Goal: Answer question/provide support

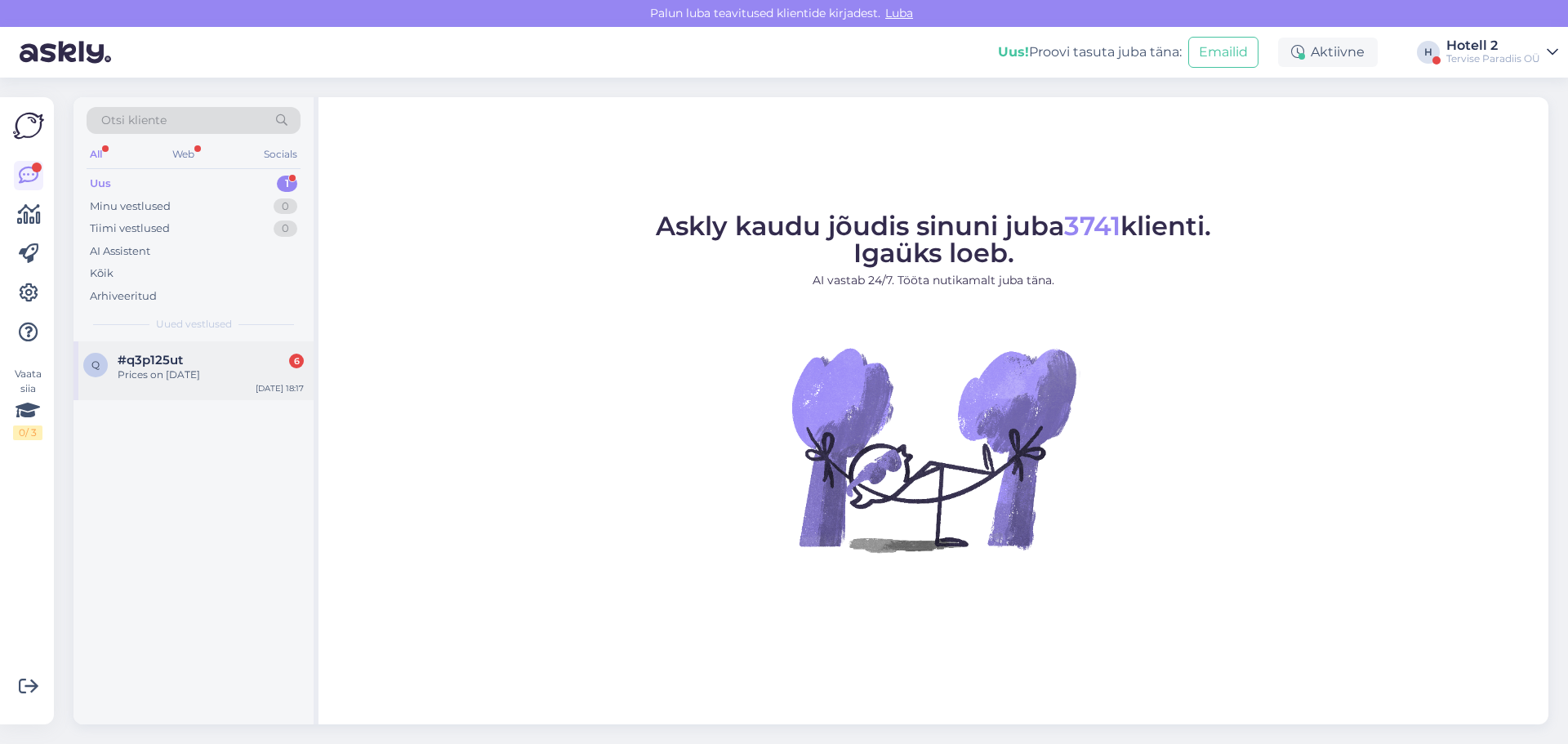
click at [274, 387] on div "[DATE] 18:17" at bounding box center [279, 388] width 48 height 13
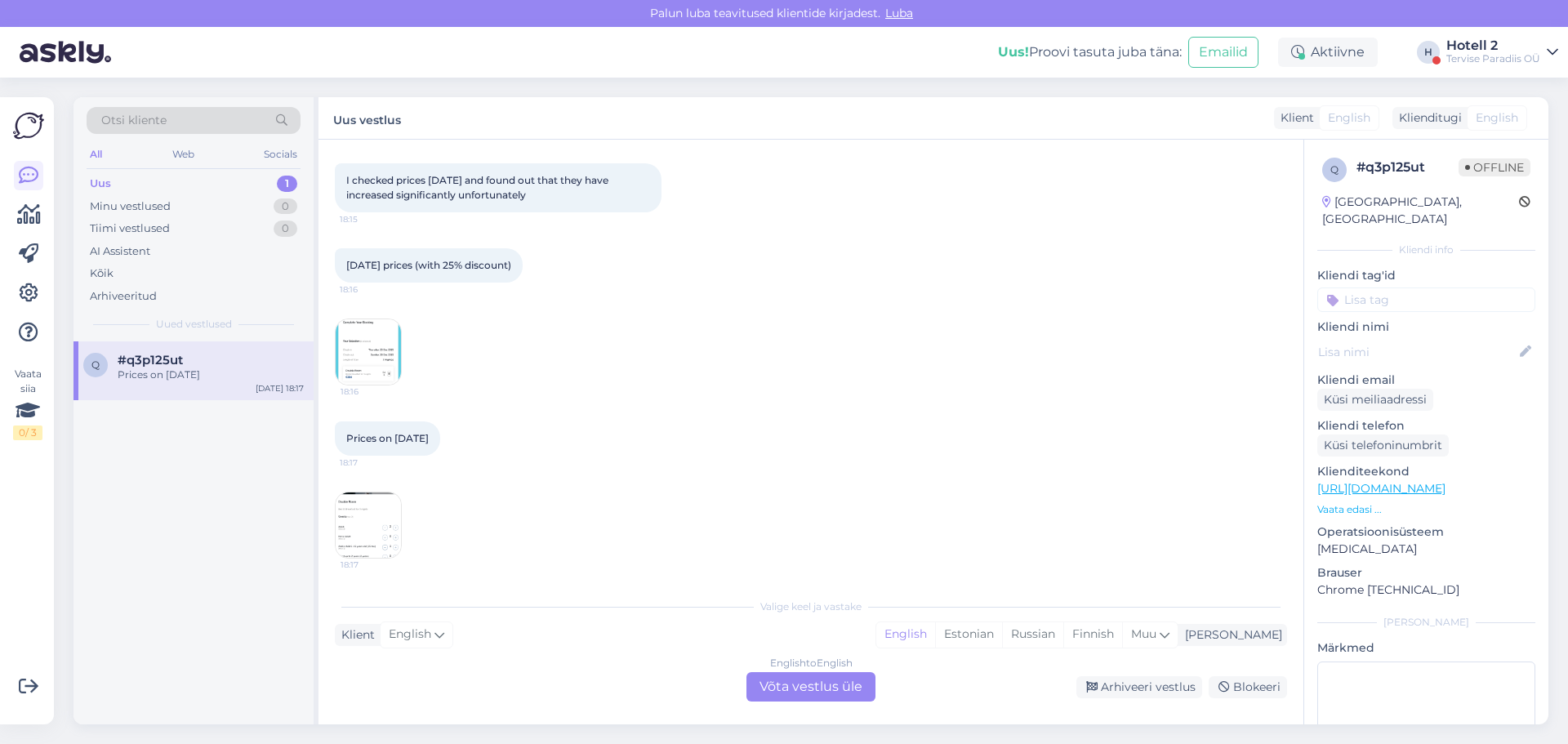
scroll to position [335, 0]
click at [359, 355] on img at bounding box center [368, 351] width 66 height 66
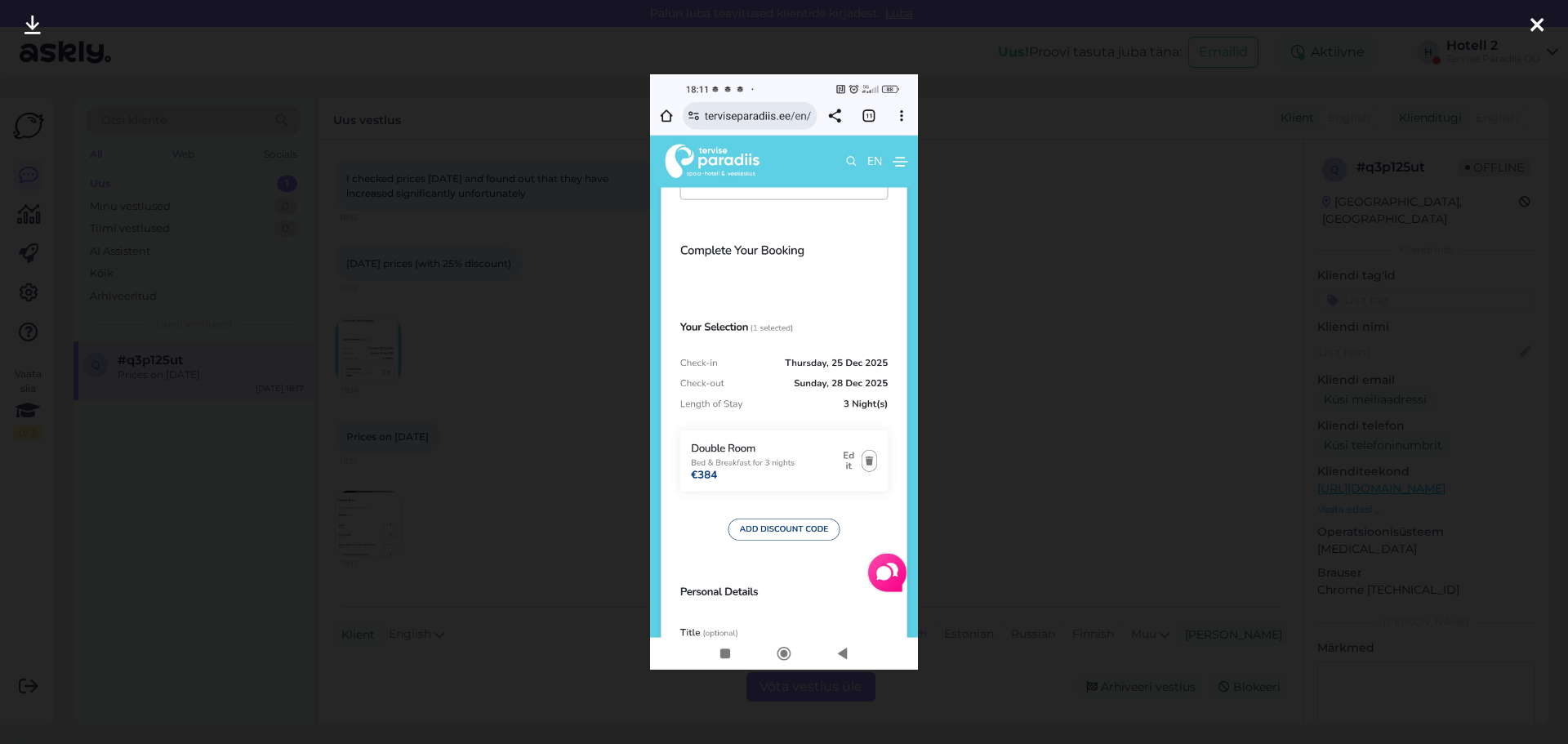
click at [965, 394] on div at bounding box center [784, 372] width 1568 height 744
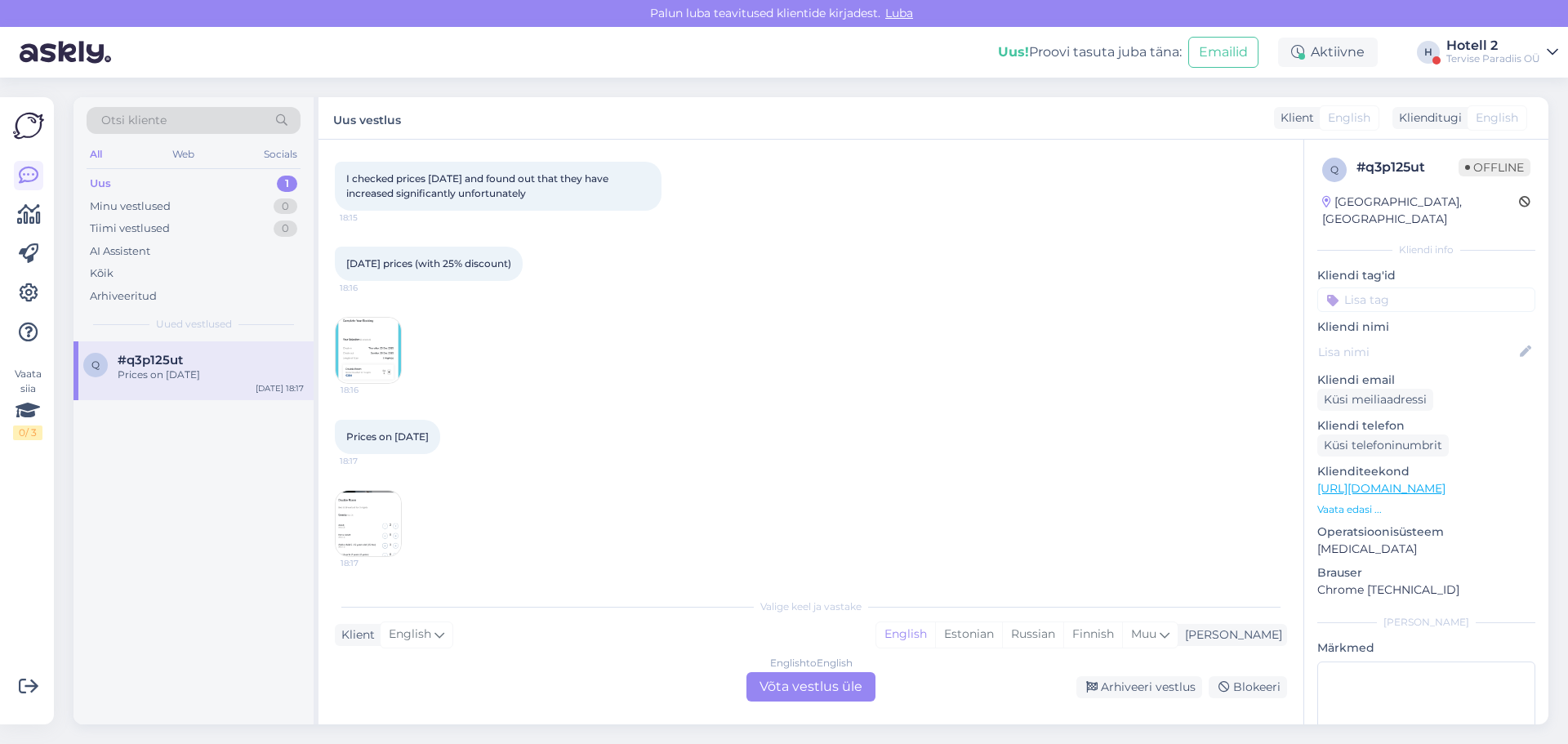
click at [378, 528] on img at bounding box center [368, 523] width 66 height 66
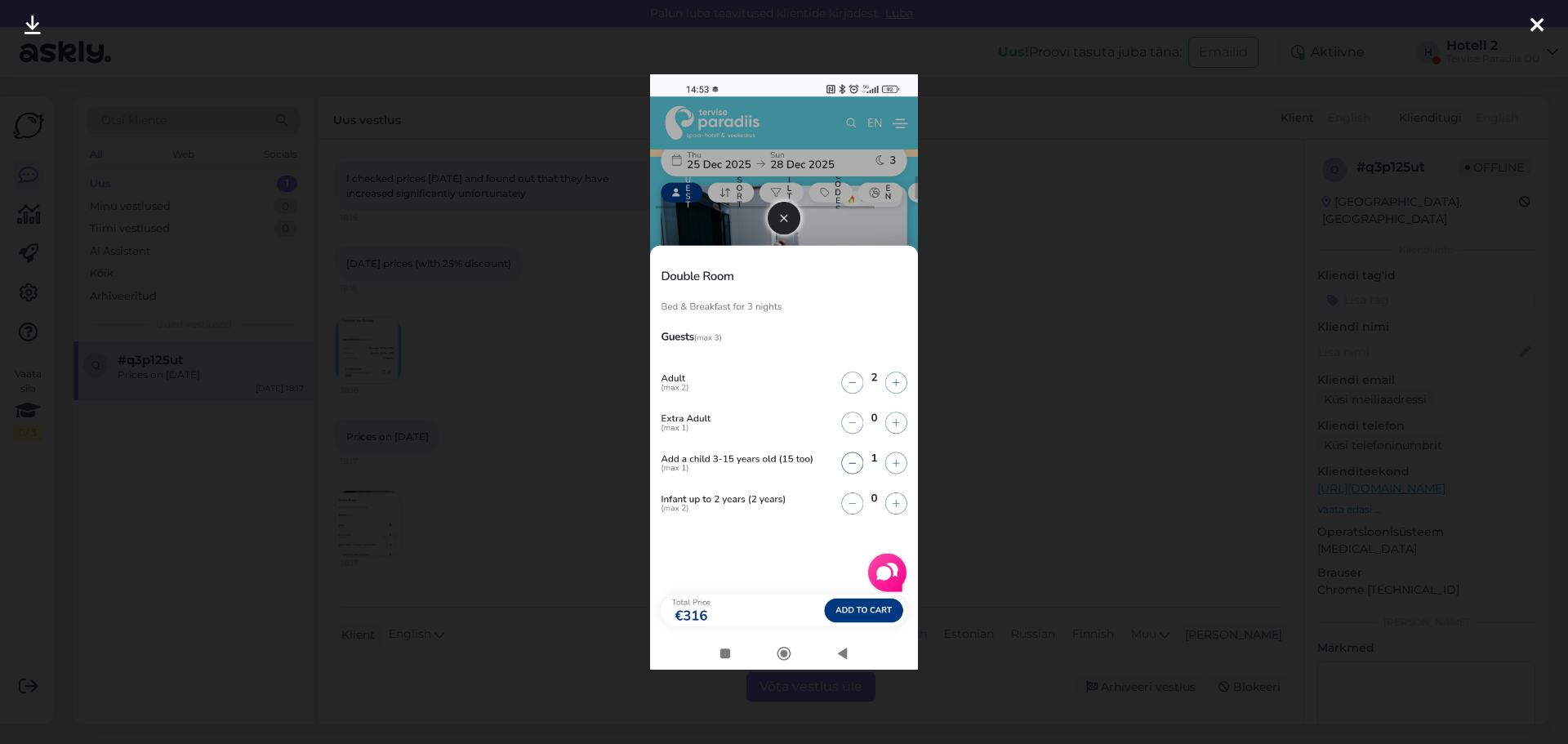
click at [421, 502] on div at bounding box center [784, 372] width 1568 height 744
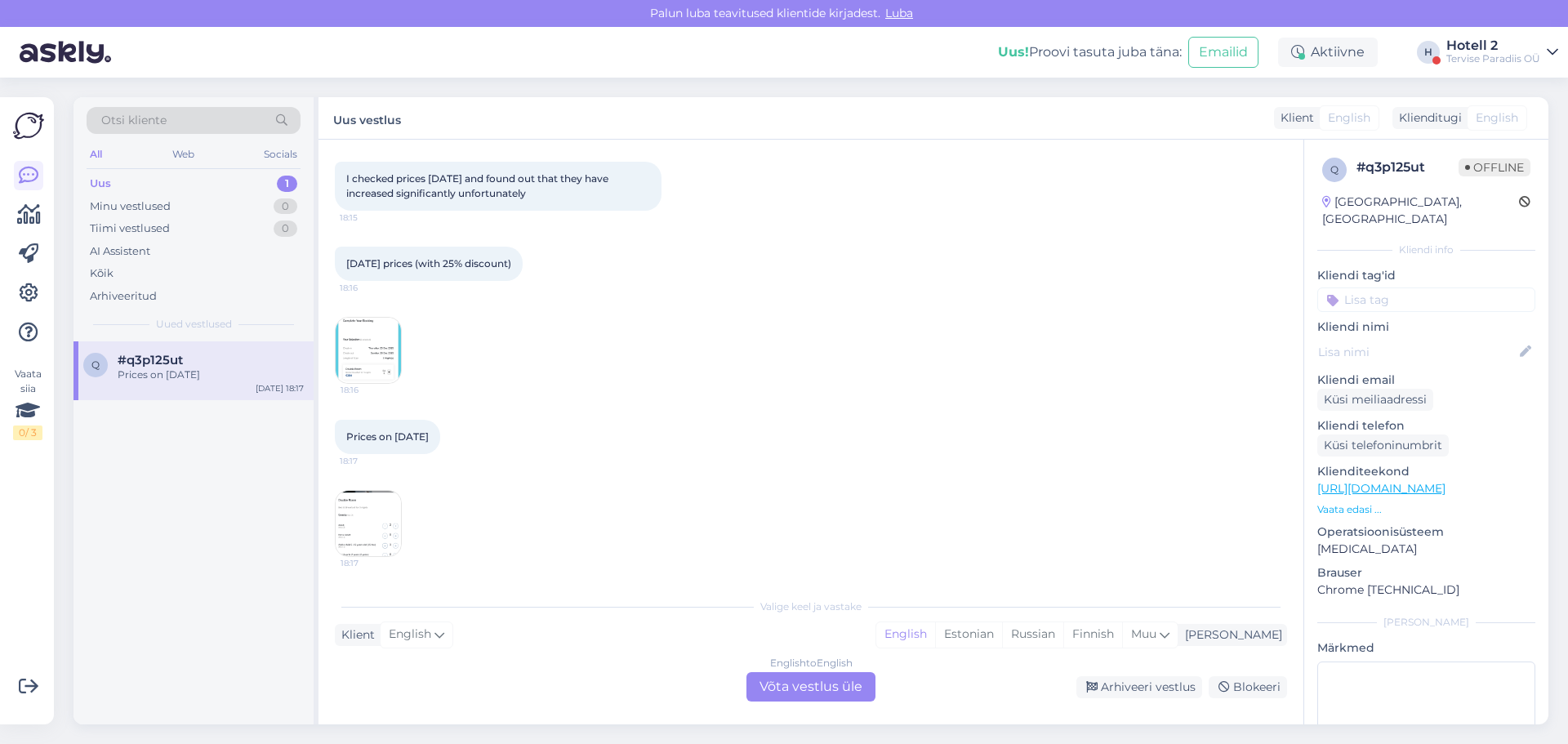
click at [359, 352] on img at bounding box center [368, 351] width 66 height 66
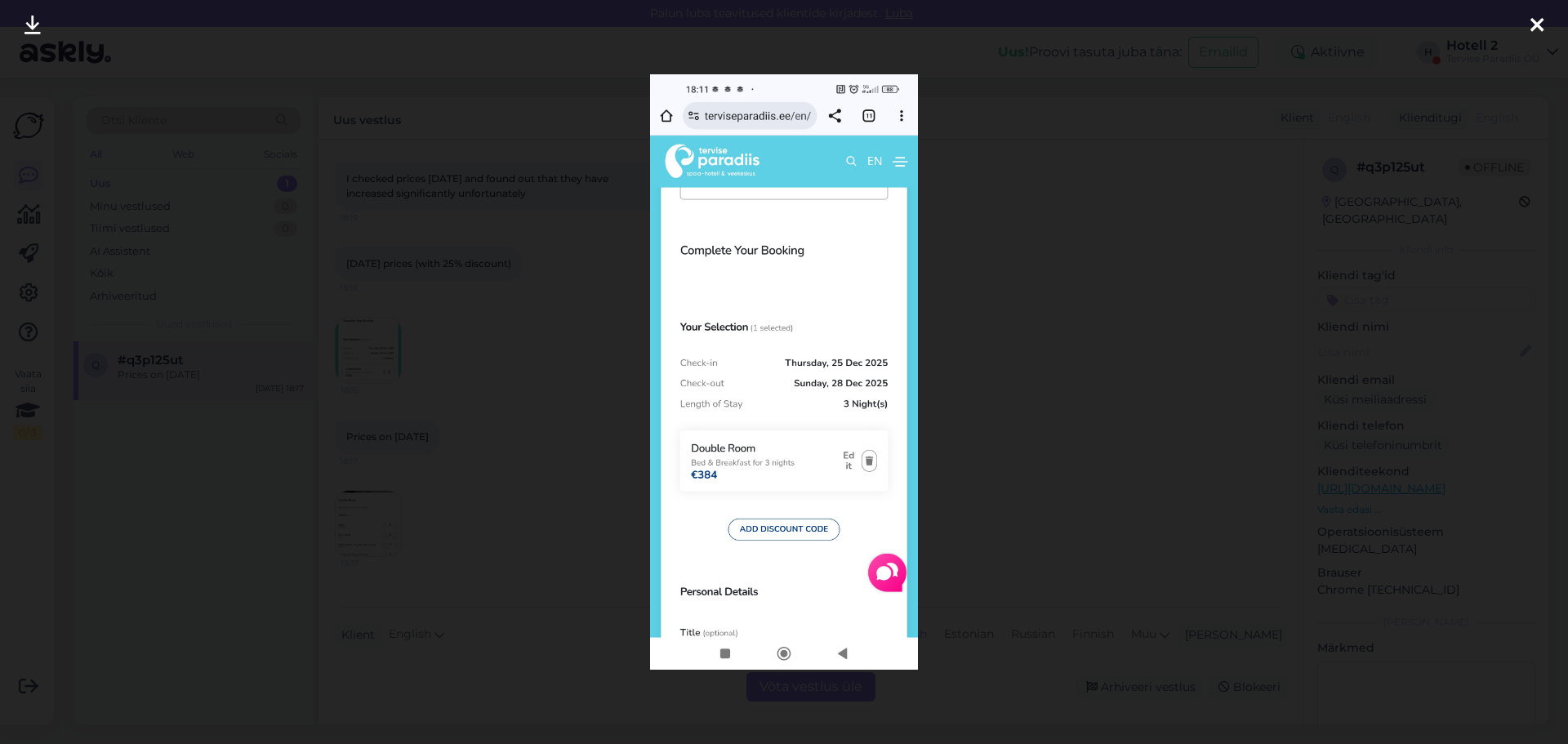
click at [565, 393] on div at bounding box center [784, 372] width 1568 height 744
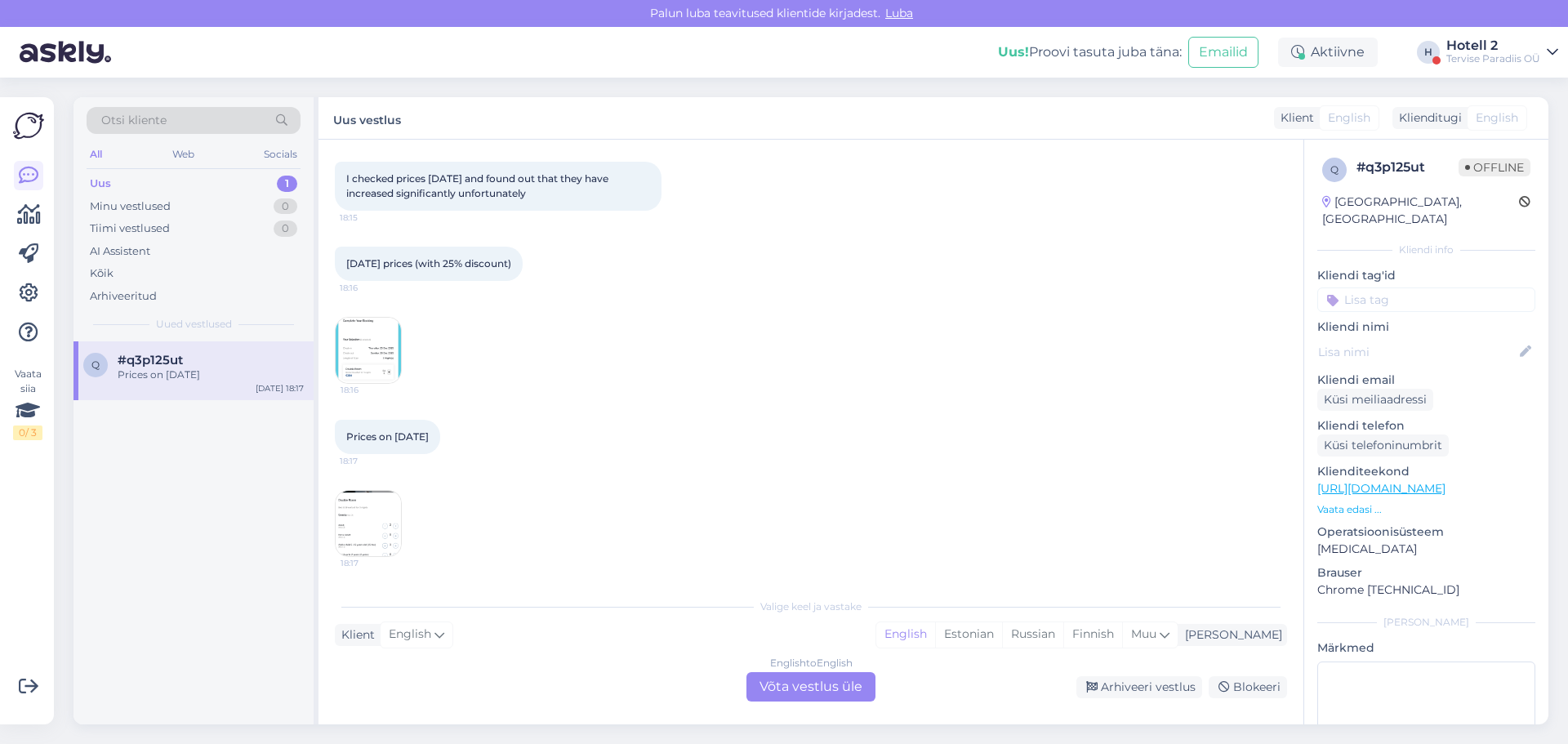
click at [778, 678] on div "English to English Võta vestlus üle" at bounding box center [811, 687] width 129 height 30
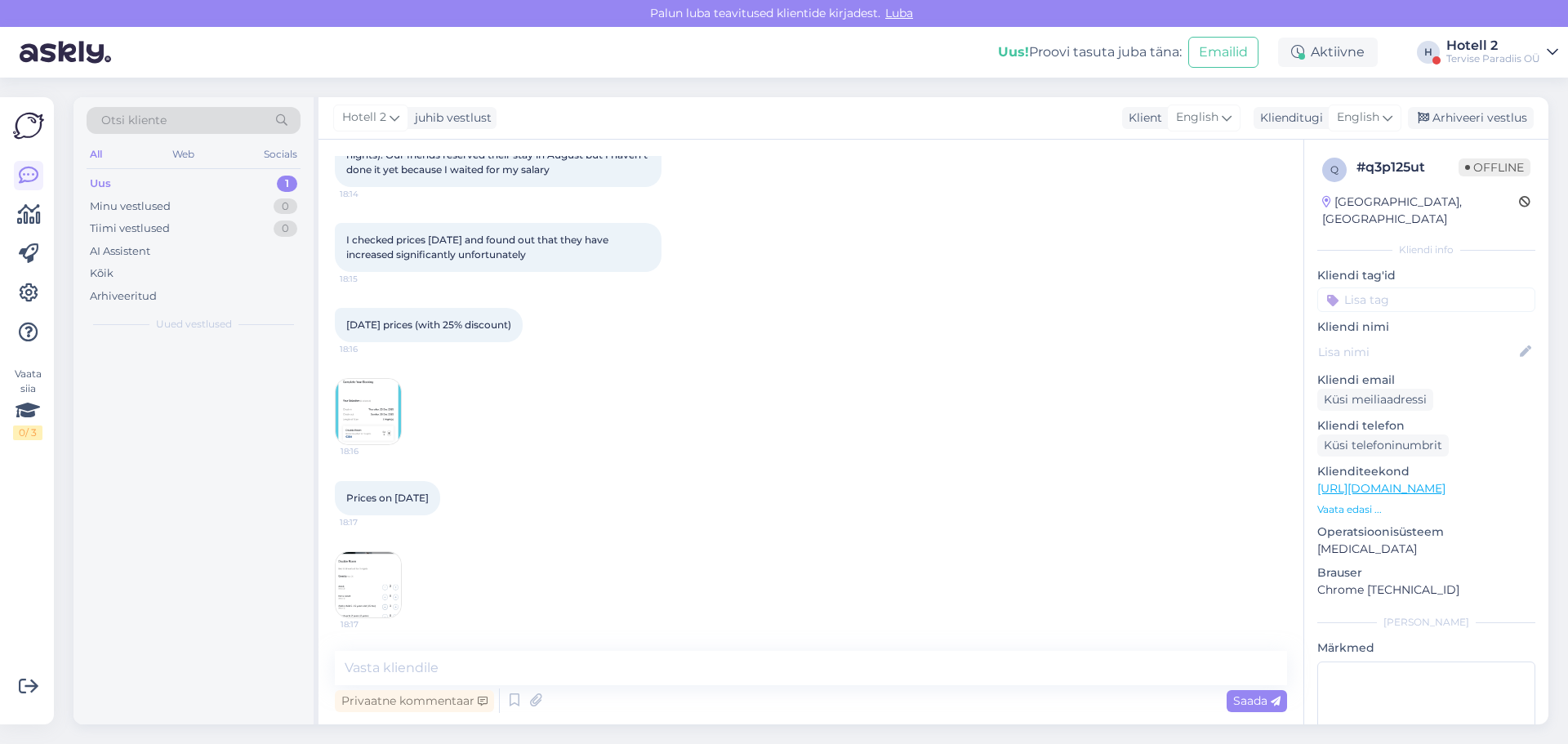
scroll to position [275, 0]
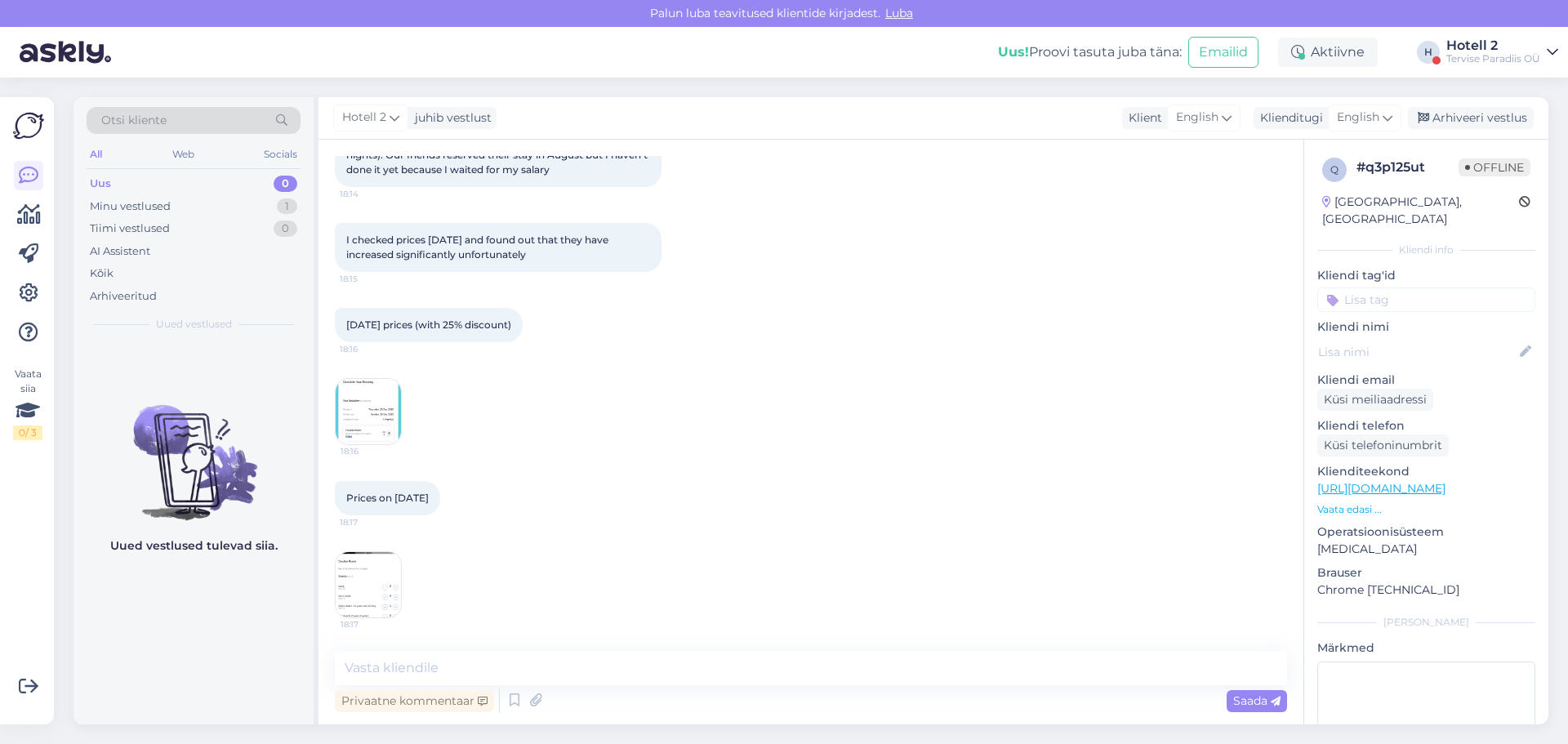
click at [662, 640] on div "Vestlus algas Sep 2 2025 Hello dear Tervise Paradiis team! 18:12 I would like t…" at bounding box center [811, 432] width 985 height 585
click at [657, 662] on textarea at bounding box center [811, 669] width 952 height 35
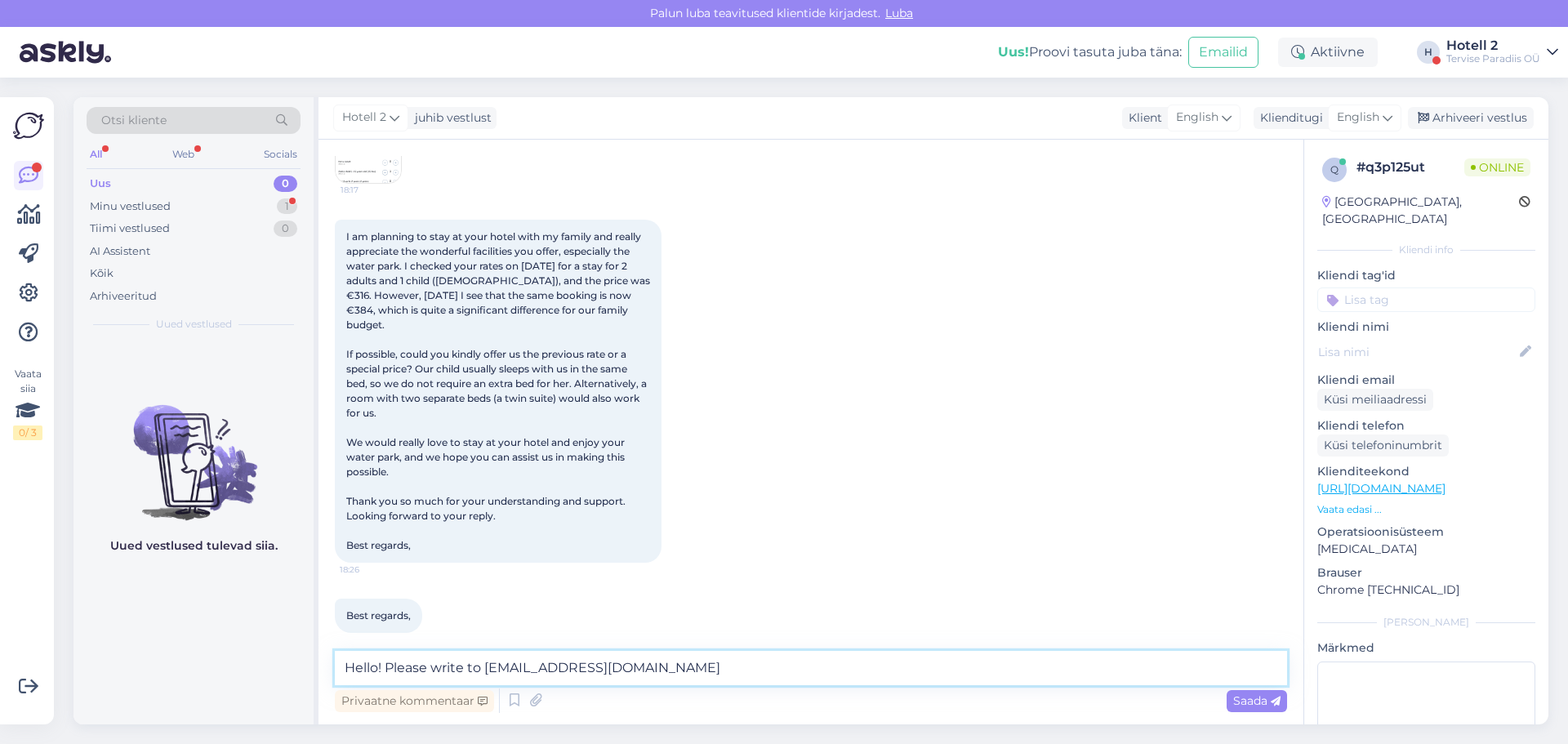
scroll to position [780, 0]
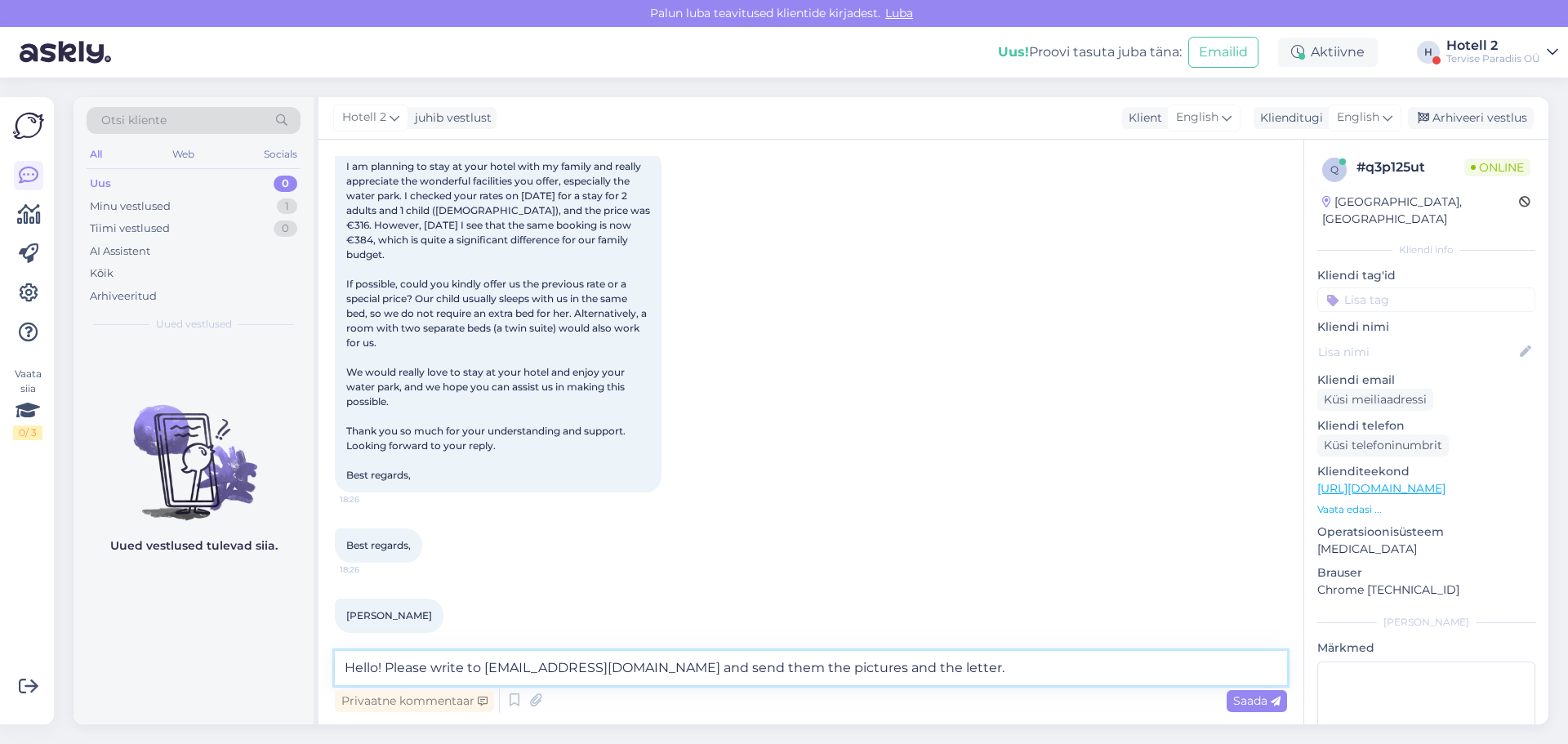
drag, startPoint x: 898, startPoint y: 673, endPoint x: 572, endPoint y: 683, distance: 326.2
click at [572, 683] on textarea "Hello! Please write to sales@spa.ee and send them the pictures and the letter." at bounding box center [811, 669] width 952 height 35
click at [573, 667] on textarea "Hello! Please write to sales@spa.ee. You have to pay for the child, even if the…" at bounding box center [811, 669] width 952 height 35
click at [430, 666] on textarea "Hello! Please write to sales@spa.ee. You have to pay for the child, even if the…" at bounding box center [811, 669] width 952 height 35
drag, startPoint x: 470, startPoint y: 670, endPoint x: 388, endPoint y: 657, distance: 83.0
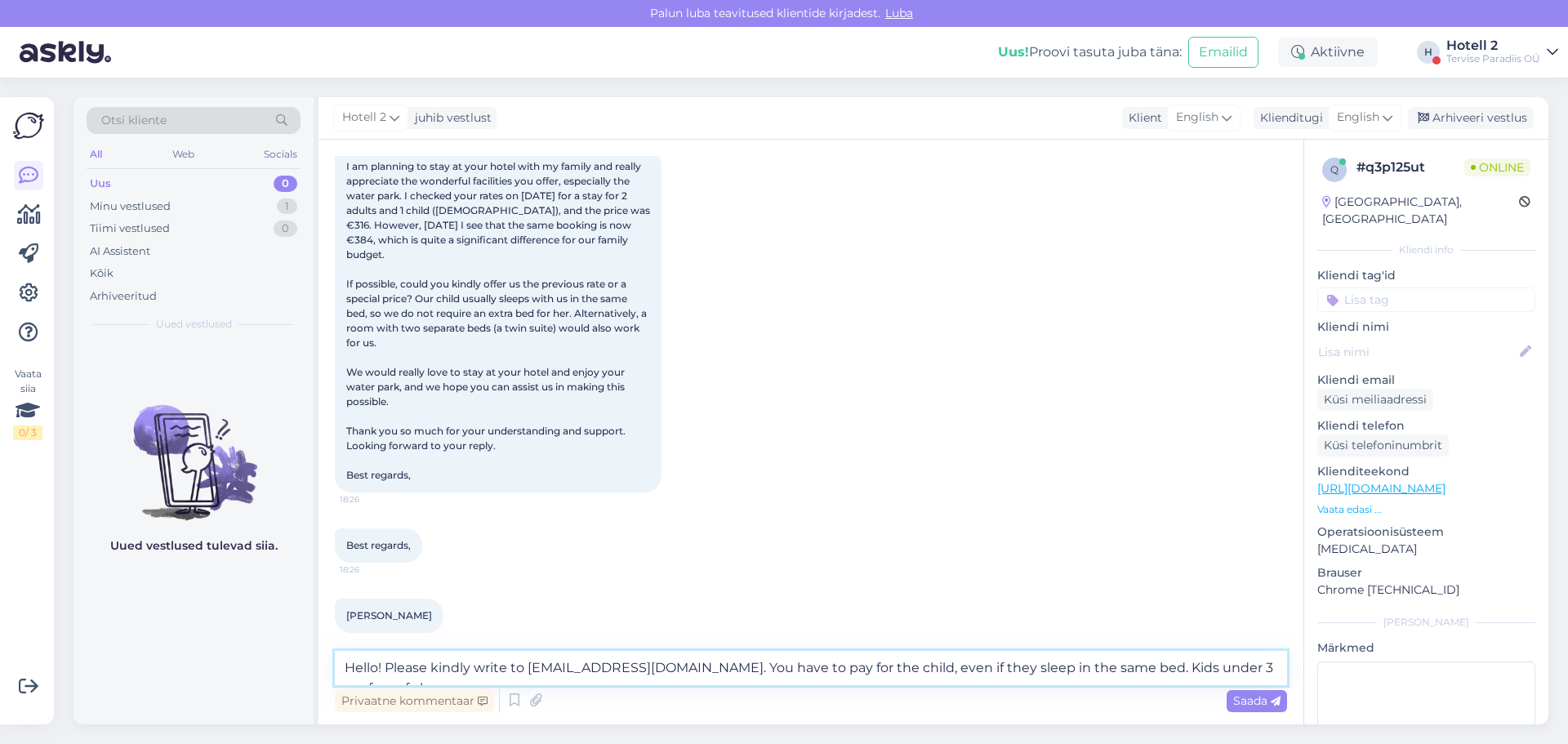
click at [388, 657] on textarea "Hello! Please kindly write to sales@spa.ee. You have to pay for the child, even…" at bounding box center [811, 669] width 952 height 35
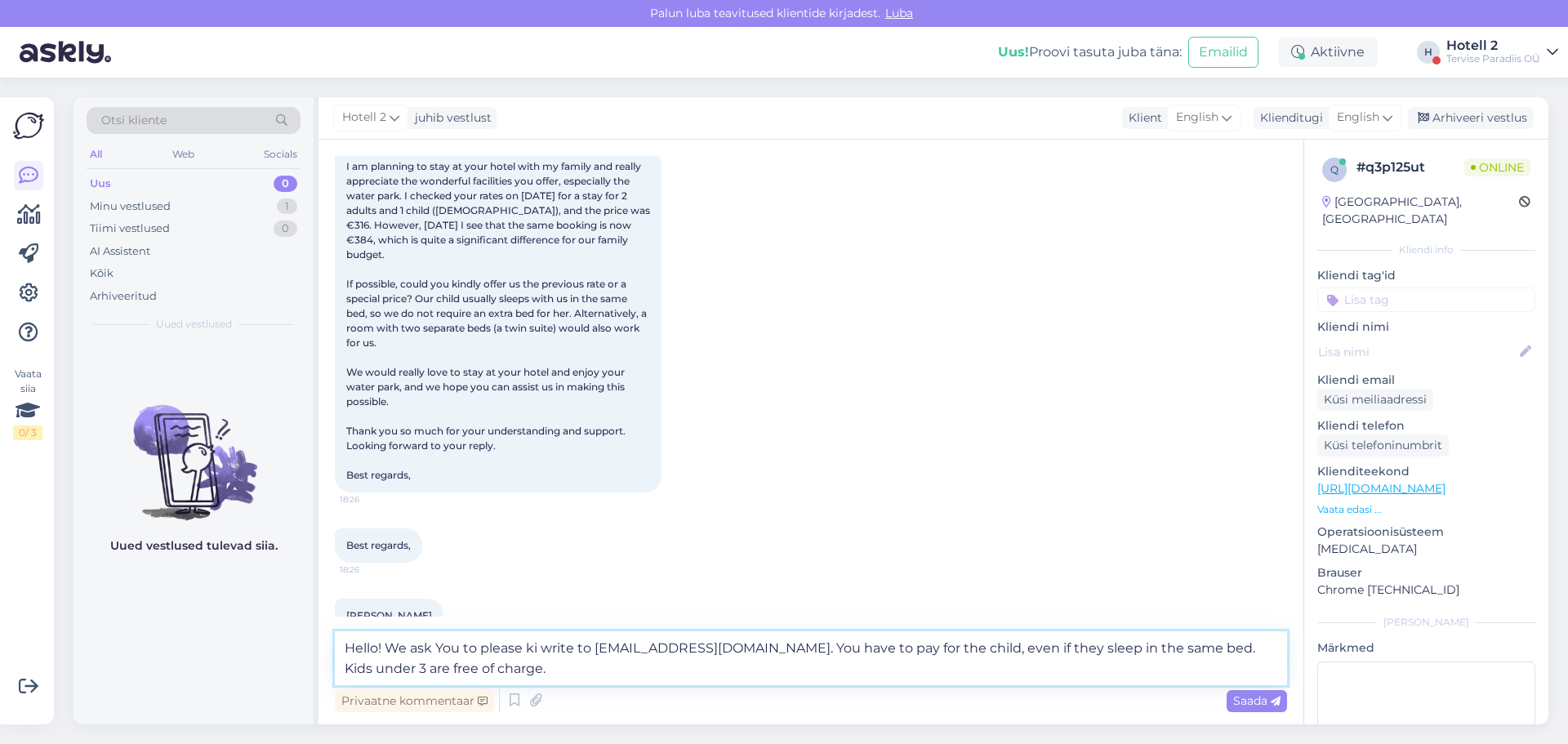
click at [463, 650] on textarea "Hello! We ask You to please ki write to sales@spa.ee. You have to pay for the c…" at bounding box center [811, 658] width 952 height 54
click at [576, 647] on textarea "Hello! We ask You kindly to please ki write to sales@spa.ee. You have to pay fo…" at bounding box center [811, 658] width 952 height 54
click at [548, 678] on textarea "Hello! We ask You kindly to please write to sales@spa.ee. You have to pay for t…" at bounding box center [811, 658] width 952 height 54
click at [390, 647] on textarea "Hello! We ask You kindly to please write to sales@spa.ee. You have to pay for t…" at bounding box center [811, 658] width 952 height 54
type textarea "Hello! Thank You for wanting to stay with us! We ask You kindly to please write…"
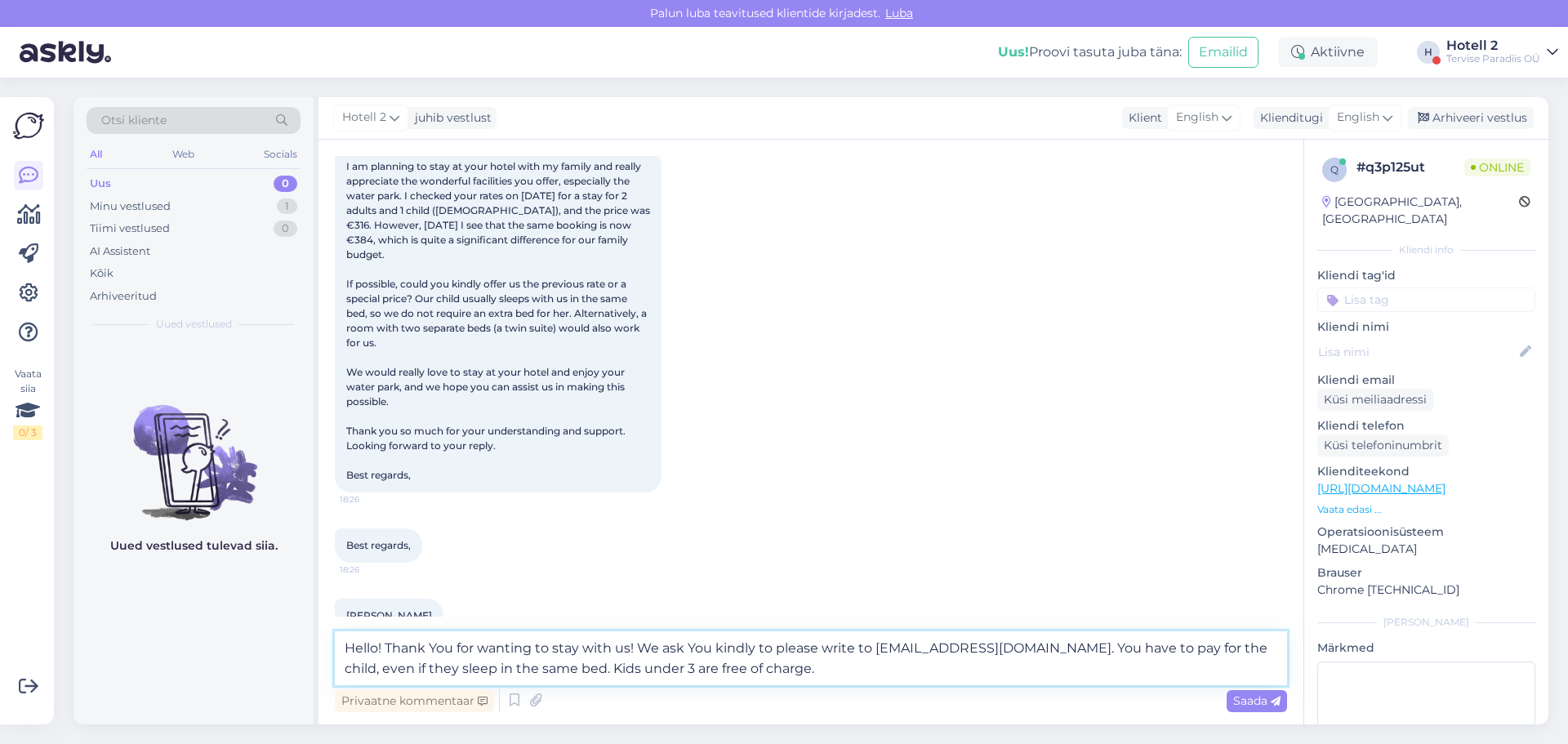
click at [969, 649] on textarea "Hello! Thank You for wanting to stay with us! We ask You kindly to please write…" at bounding box center [811, 658] width 952 height 54
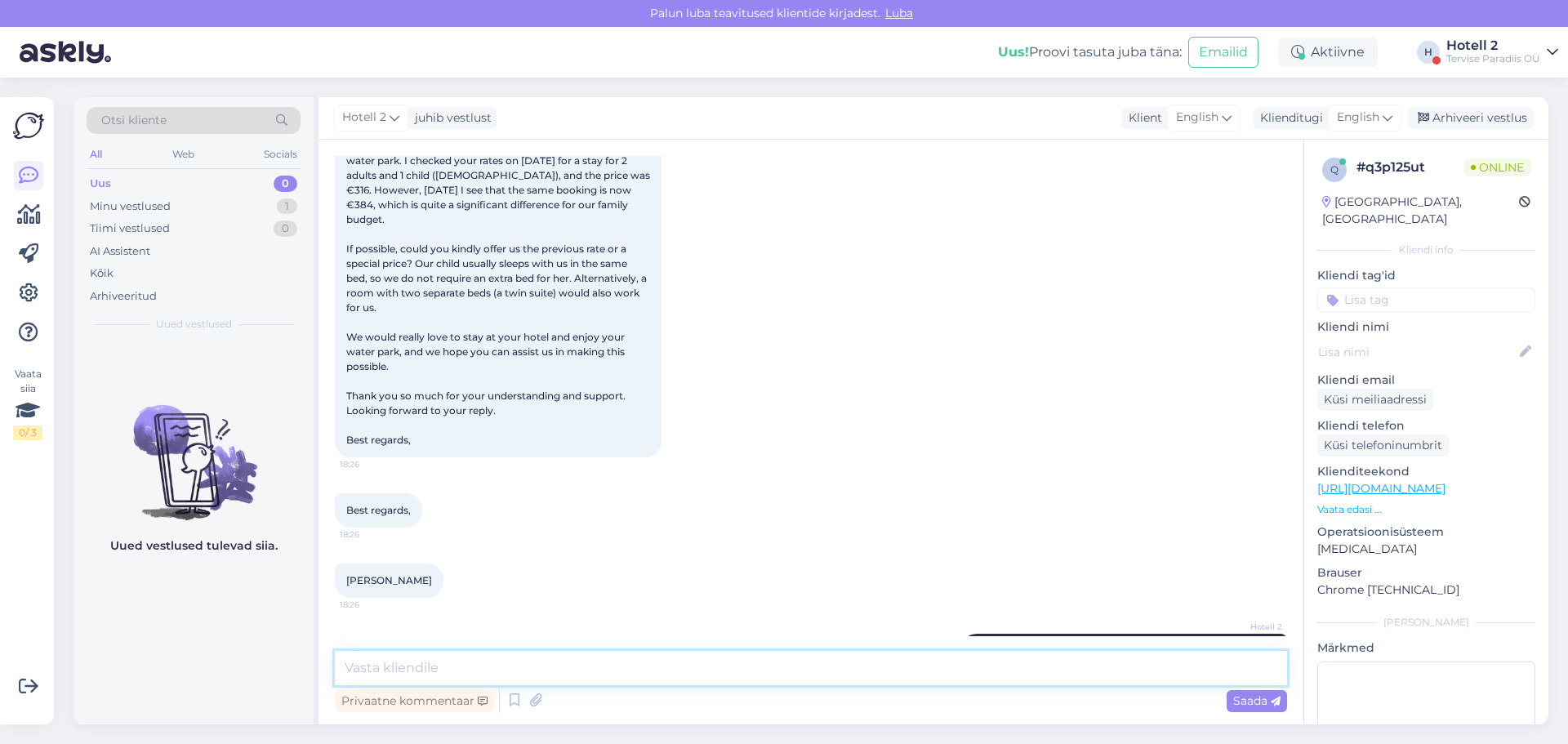
scroll to position [893, 0]
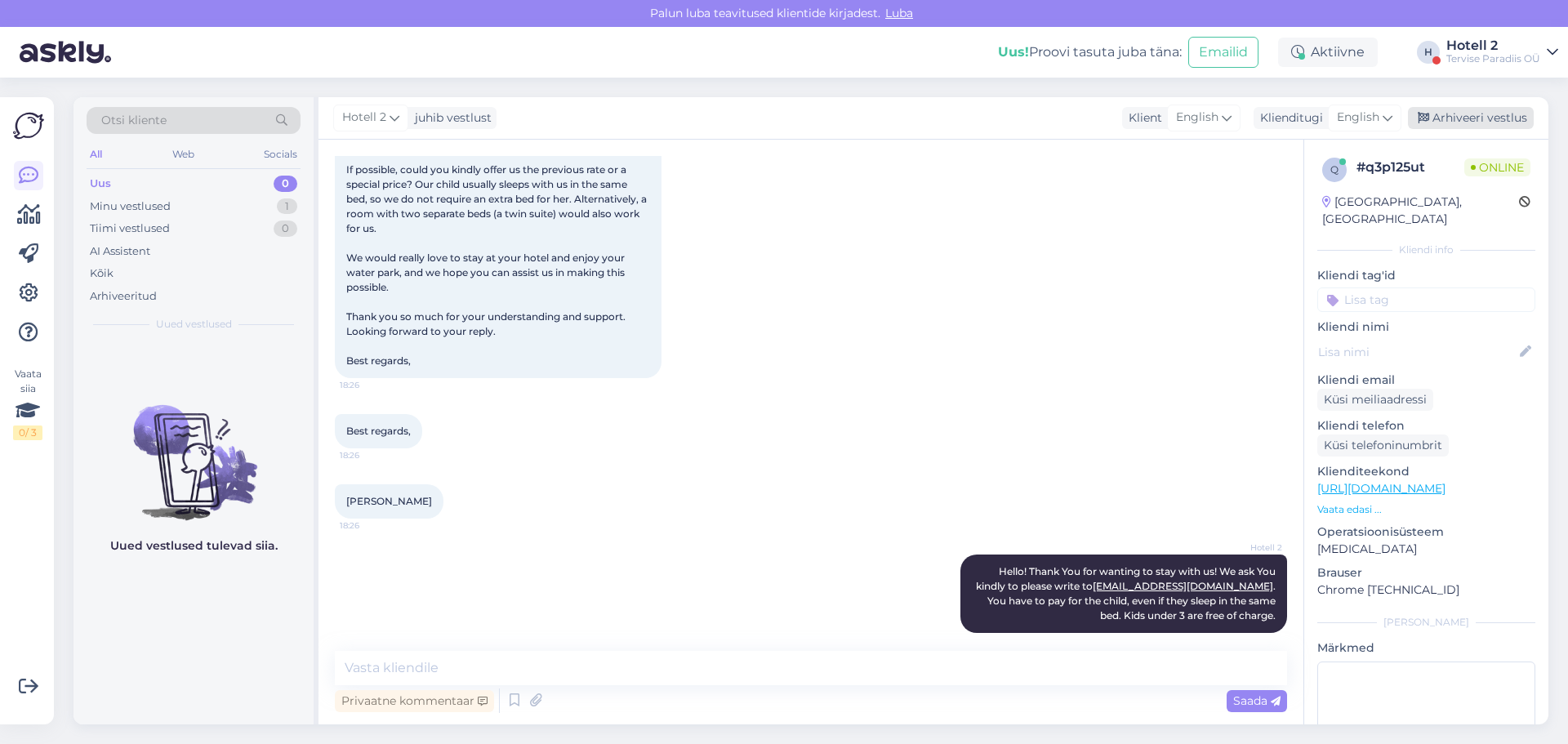
click at [1483, 122] on div "Arhiveeri vestlus" at bounding box center [1471, 118] width 126 height 22
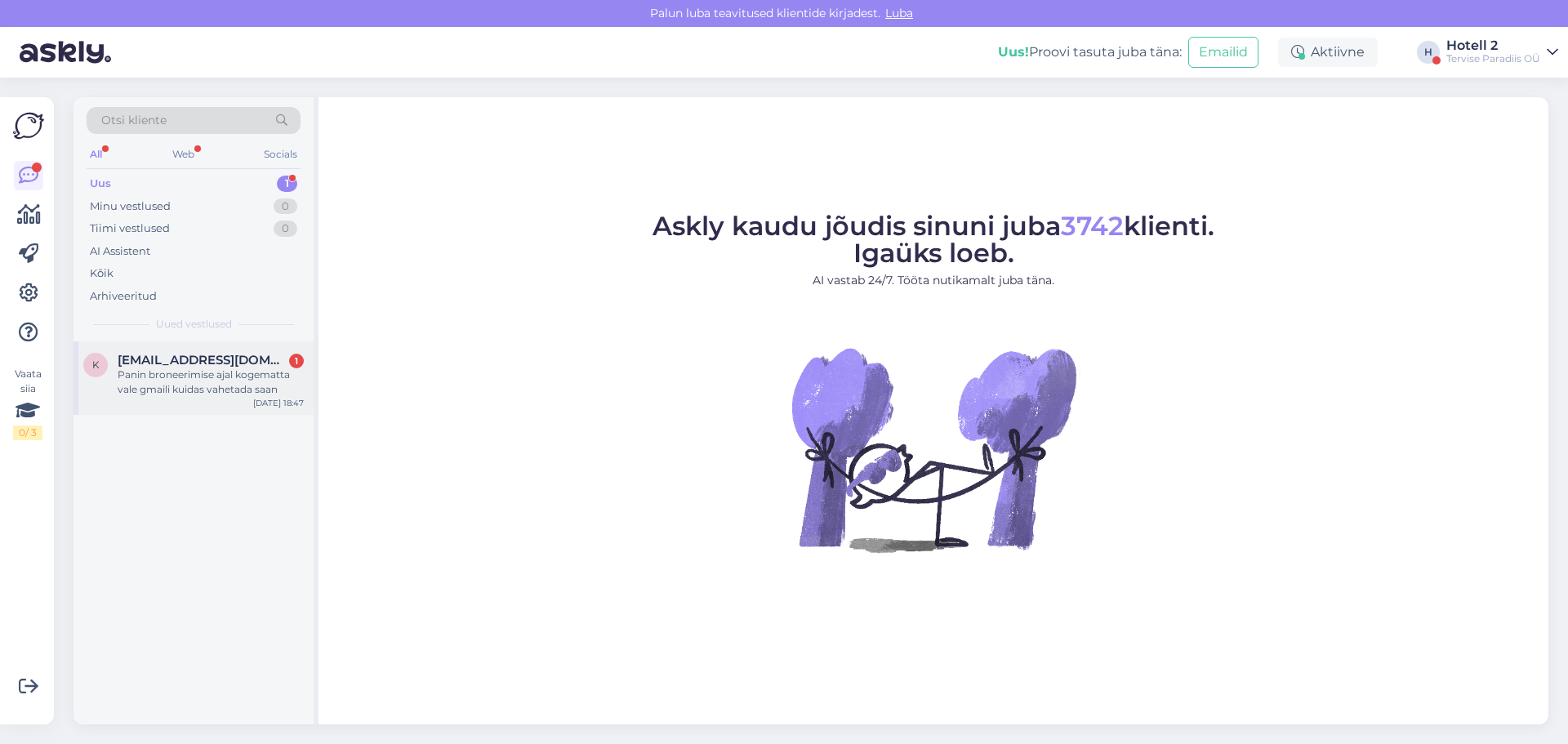
click at [250, 373] on div "Panin broneerimise ajal kogematta vale gmaili kuidas vahetada saan" at bounding box center [210, 382] width 186 height 30
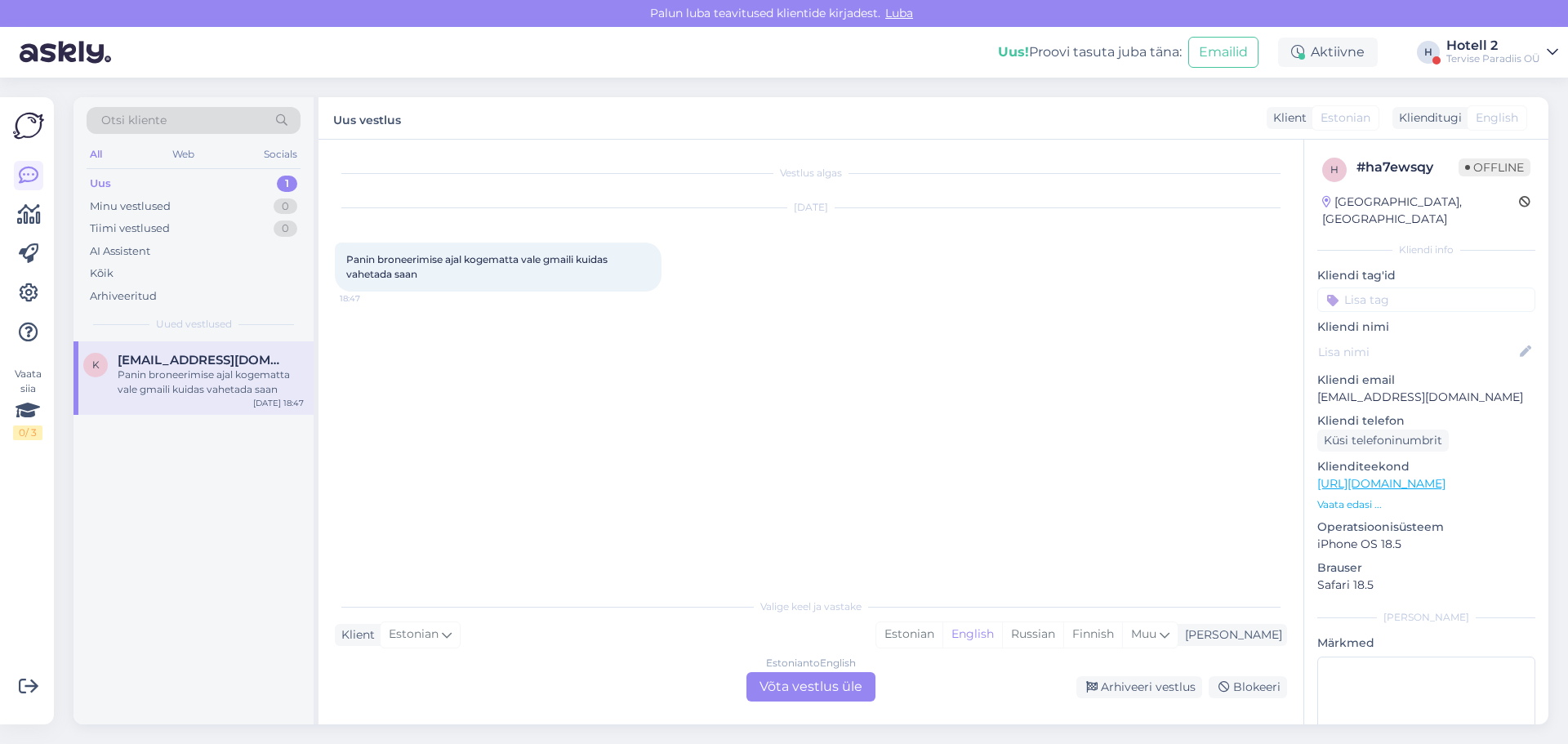
click at [827, 696] on div "Estonian to English Võta vestlus üle" at bounding box center [811, 687] width 129 height 30
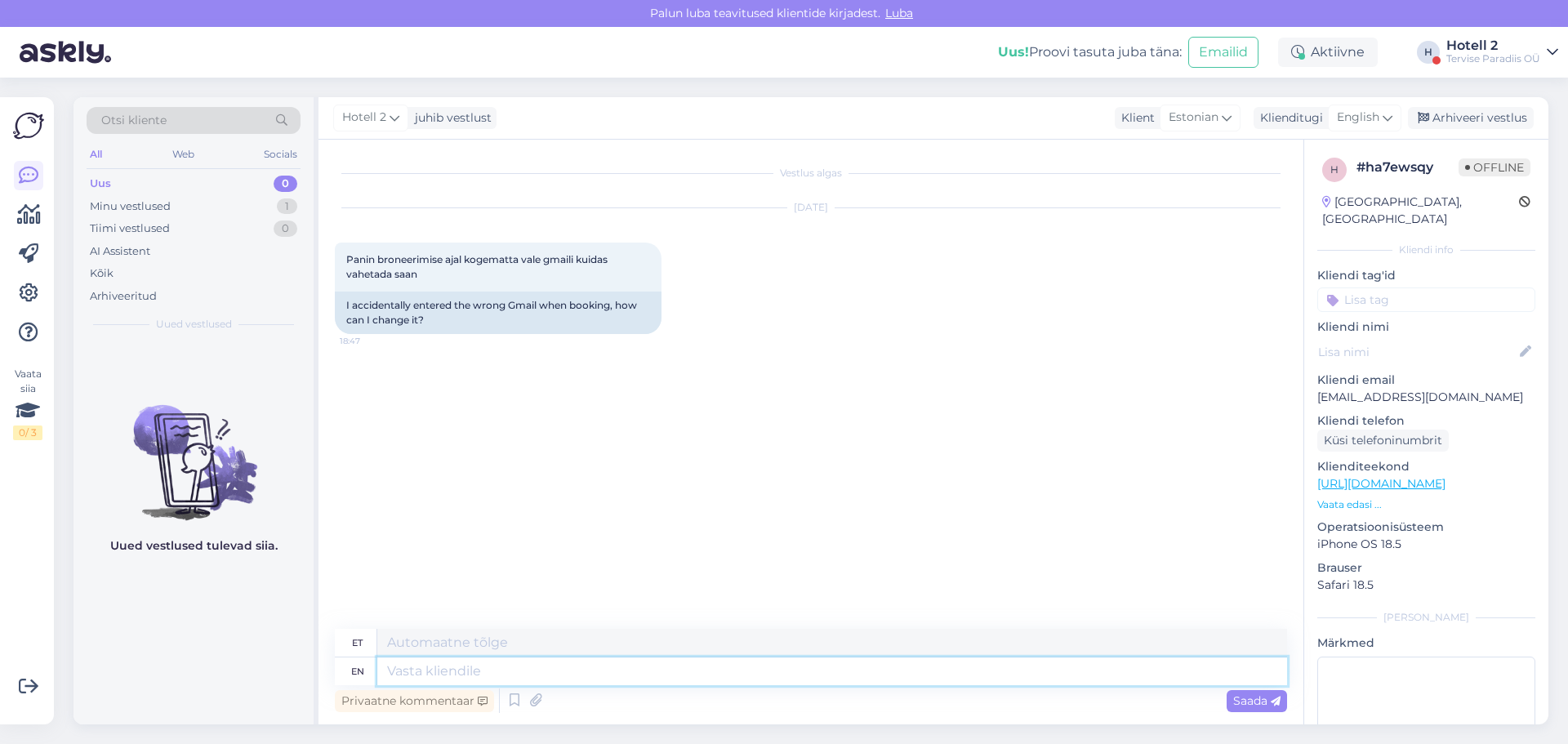
click at [646, 670] on textarea at bounding box center [833, 671] width 910 height 28
click at [1371, 105] on div "English" at bounding box center [1365, 117] width 73 height 26
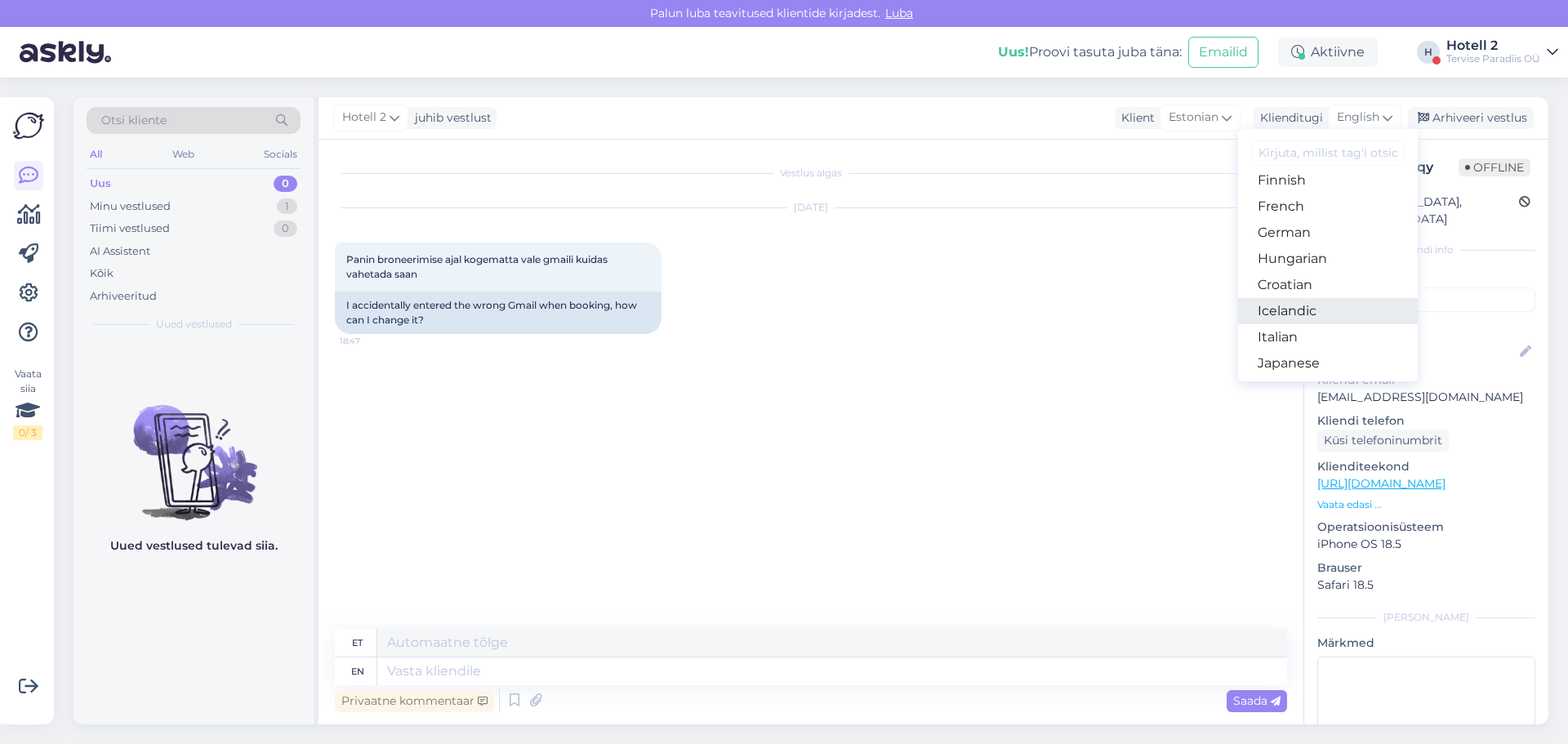
scroll to position [164, 0]
click at [1311, 214] on link "English" at bounding box center [1328, 209] width 179 height 26
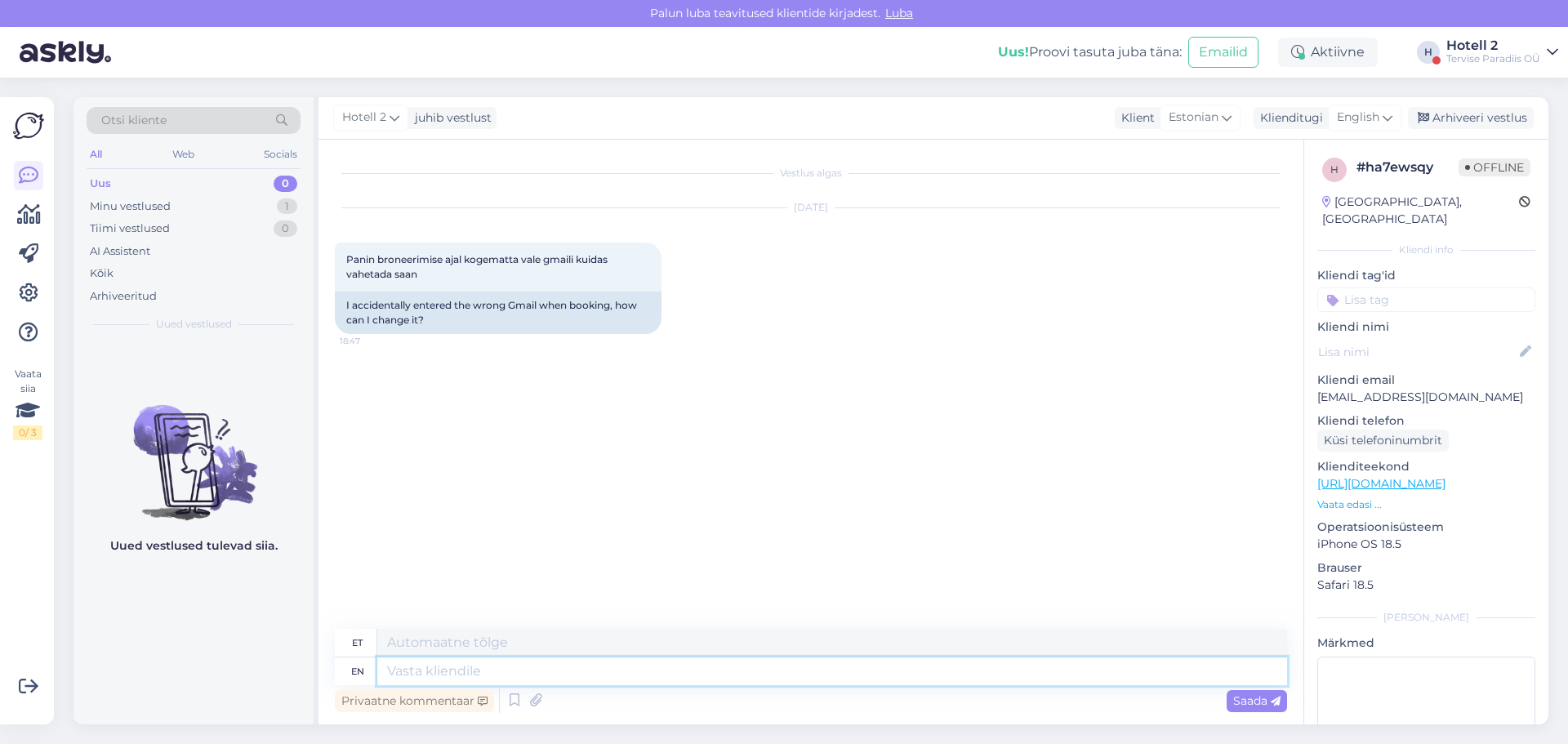
click at [558, 678] on textarea at bounding box center [833, 671] width 910 height 28
click at [1370, 116] on span "English" at bounding box center [1359, 118] width 42 height 18
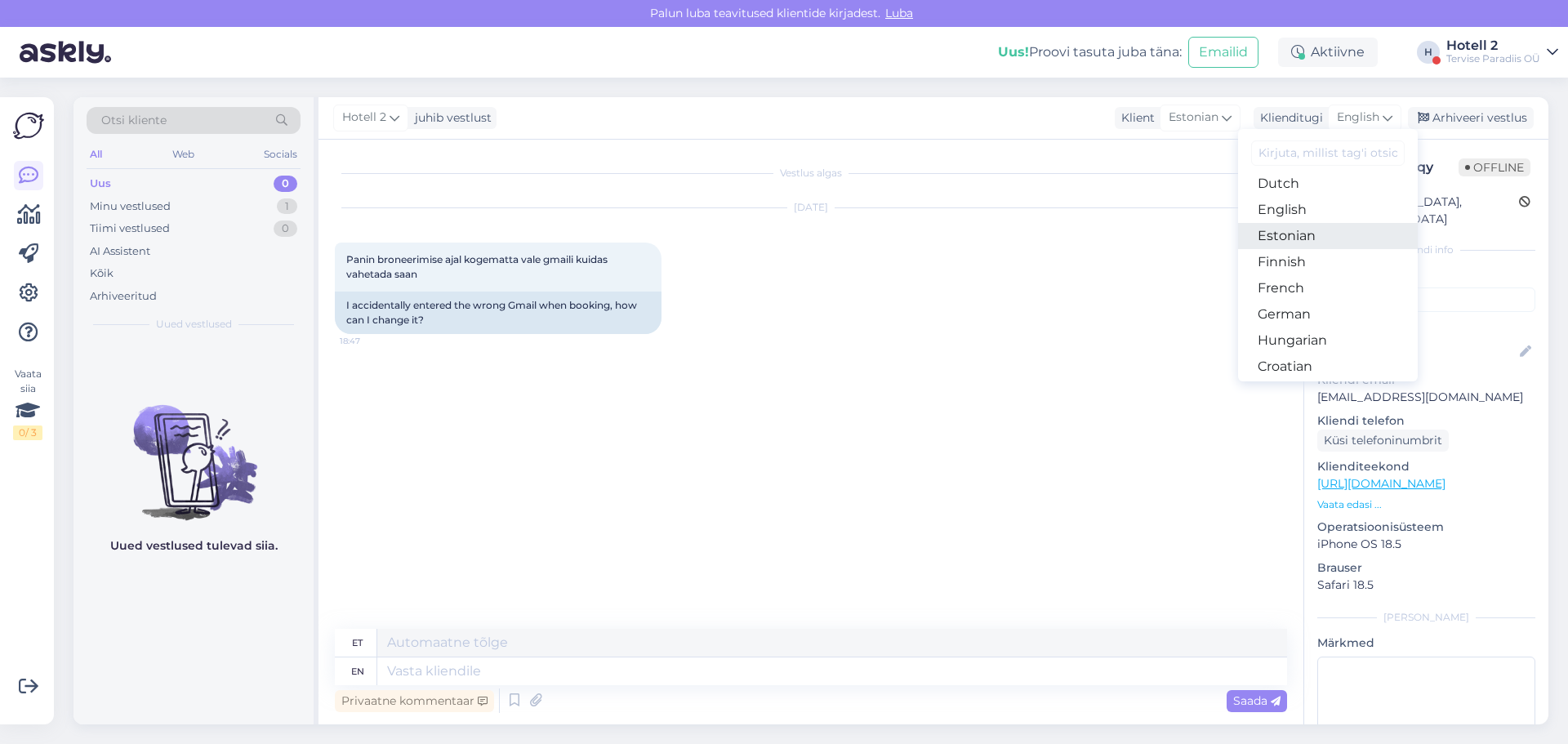
click at [1299, 230] on link "Estonian" at bounding box center [1328, 235] width 179 height 26
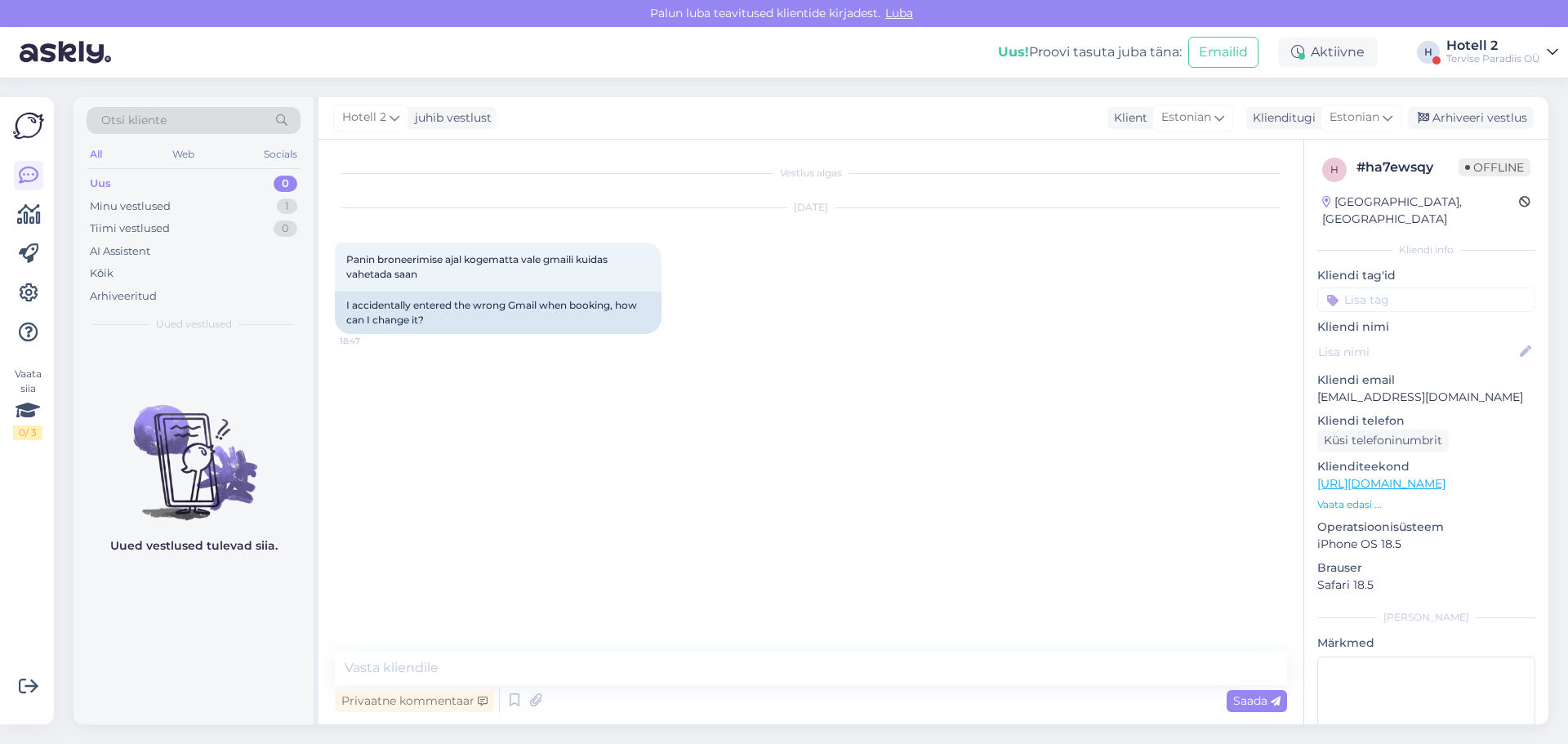
click at [714, 648] on div "Vestlus algas Sep 2 2025 Panin broneerimise ajal kogematta vale gmaili kuidas v…" at bounding box center [811, 432] width 985 height 585
click at [708, 666] on textarea at bounding box center [811, 669] width 952 height 35
type textarea "Tere! Palun täpsustage, kus tegite broneeringu?"
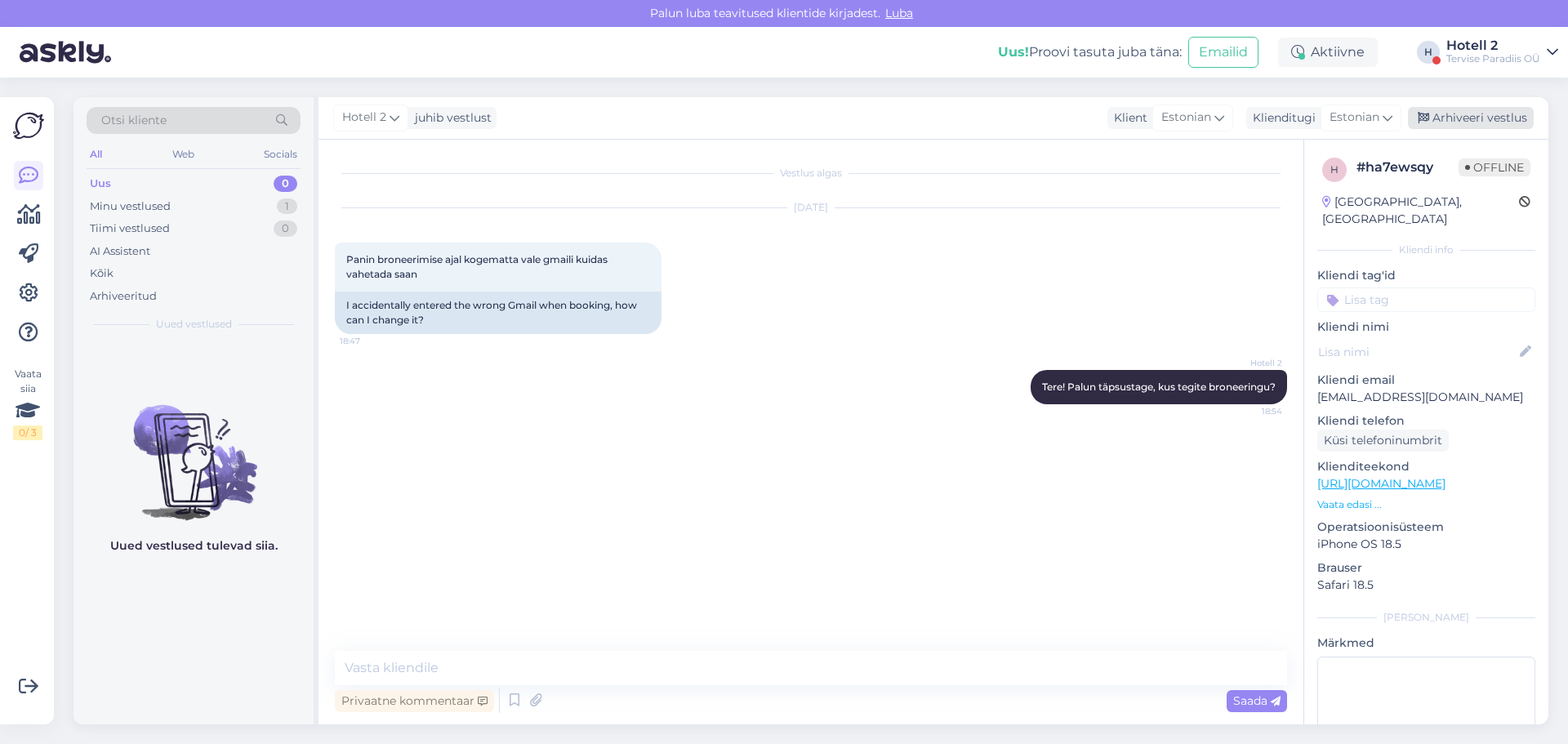
click at [1469, 119] on div "Arhiveeri vestlus" at bounding box center [1471, 118] width 126 height 22
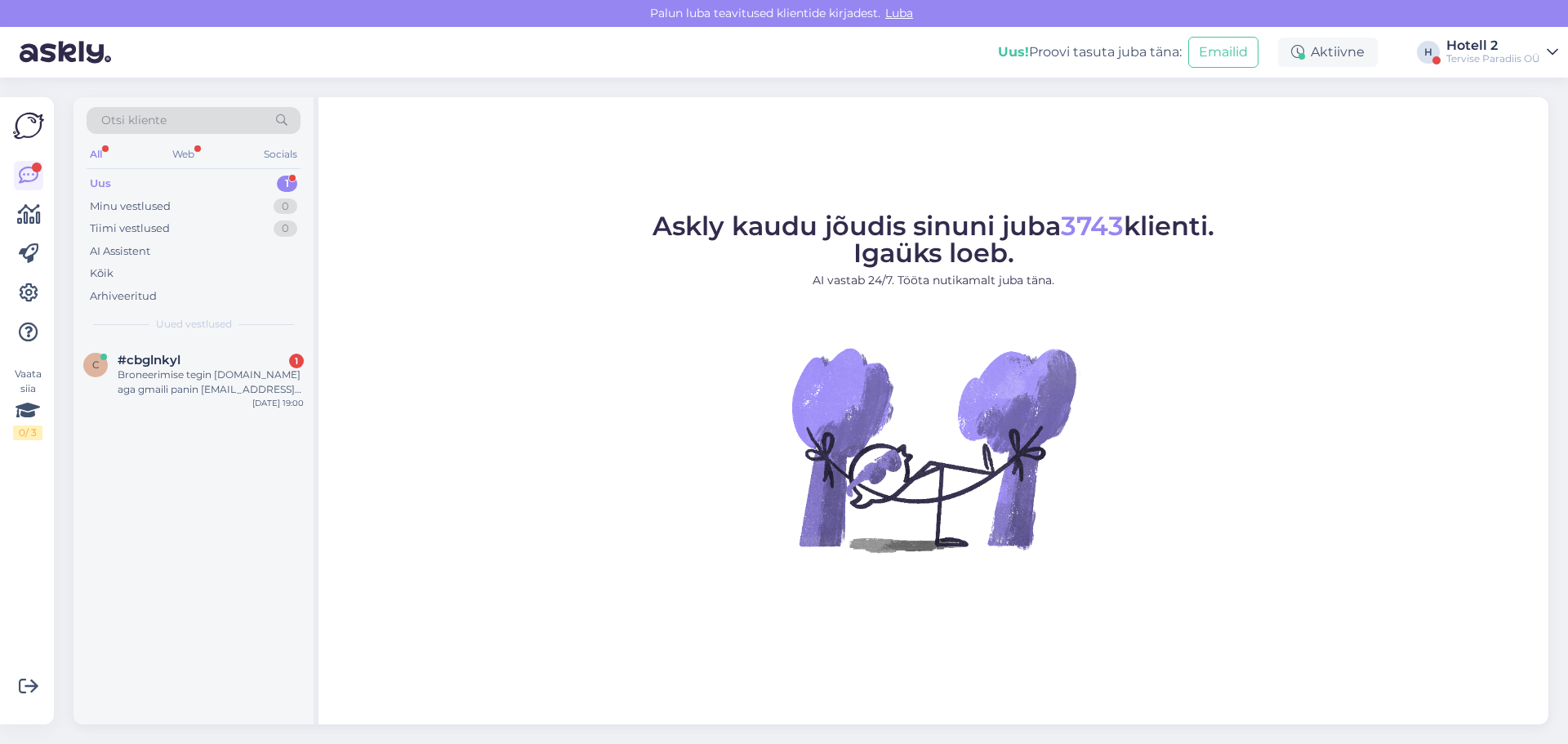
click at [197, 416] on div "c #cbglnkyl 1 Broneerimise tegin booking.com aga gmaili panin kelvinialvik@gmai…" at bounding box center [193, 533] width 240 height 384
click at [210, 385] on div "Broneerimise tegin booking.com aga gmaili panin kelvinialvik@gmail.com mitte ke…" at bounding box center [210, 382] width 186 height 30
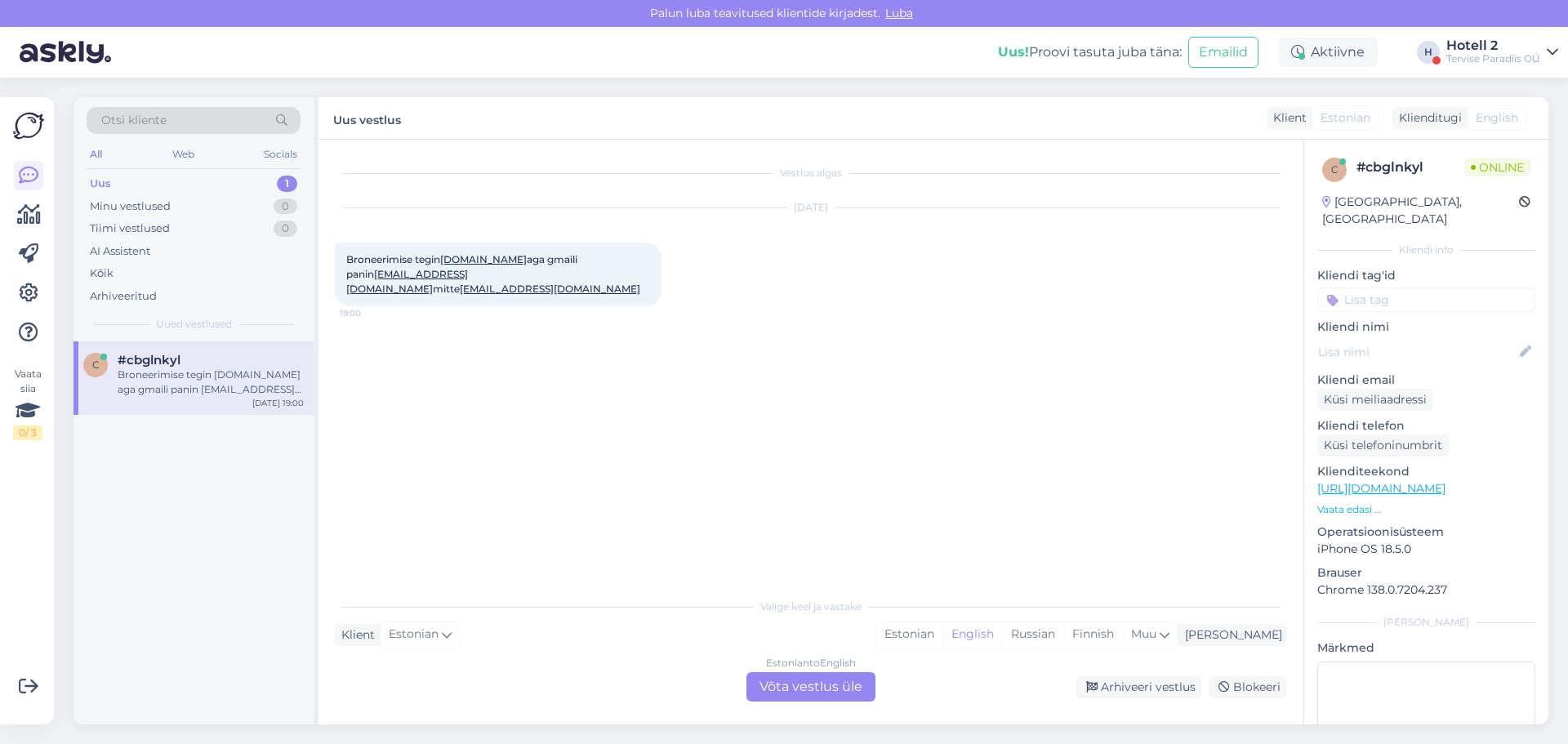
click at [776, 678] on div "Estonian to English Võta vestlus üle" at bounding box center [811, 687] width 129 height 30
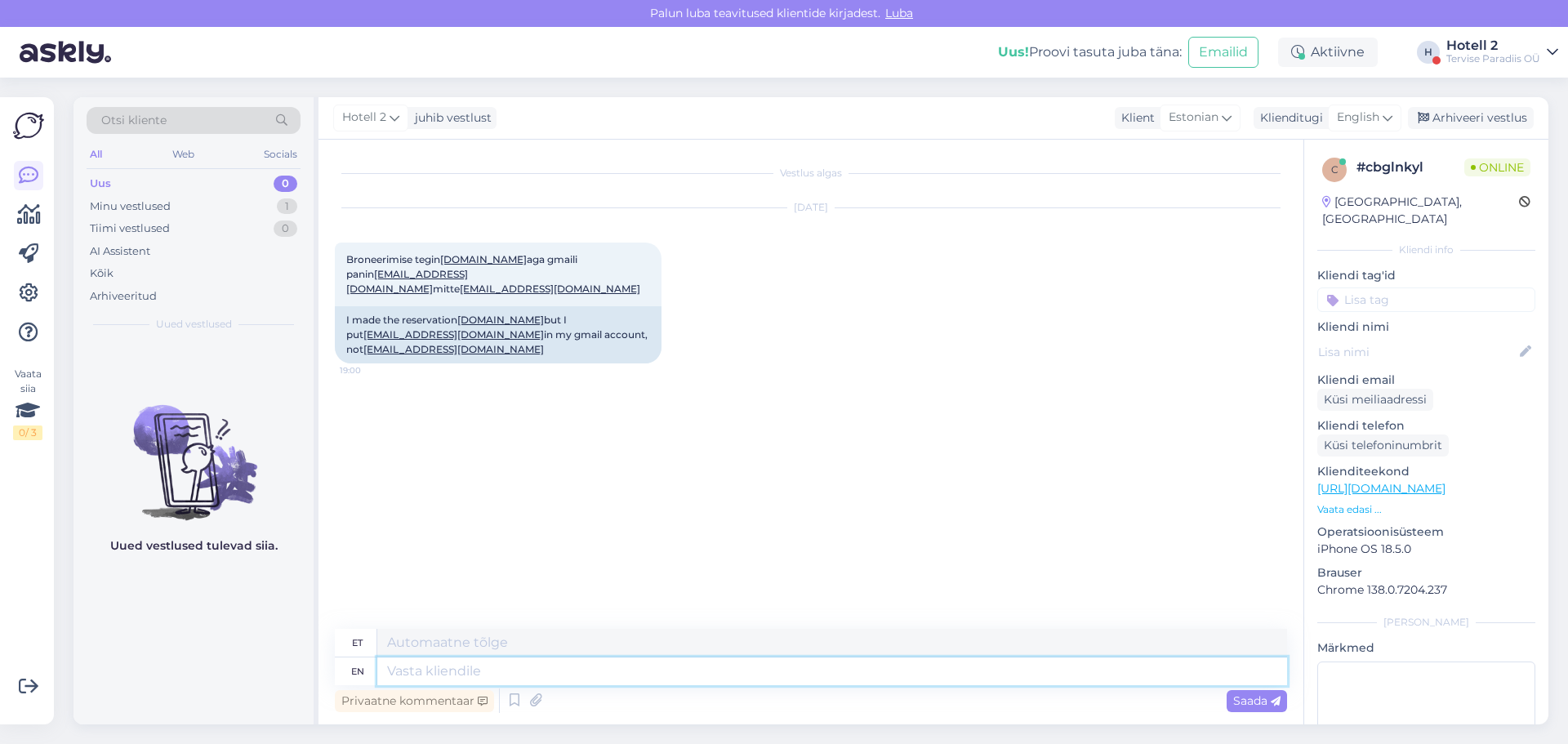
click at [582, 666] on textarea at bounding box center [833, 671] width 910 height 28
click at [1392, 119] on icon at bounding box center [1388, 118] width 10 height 18
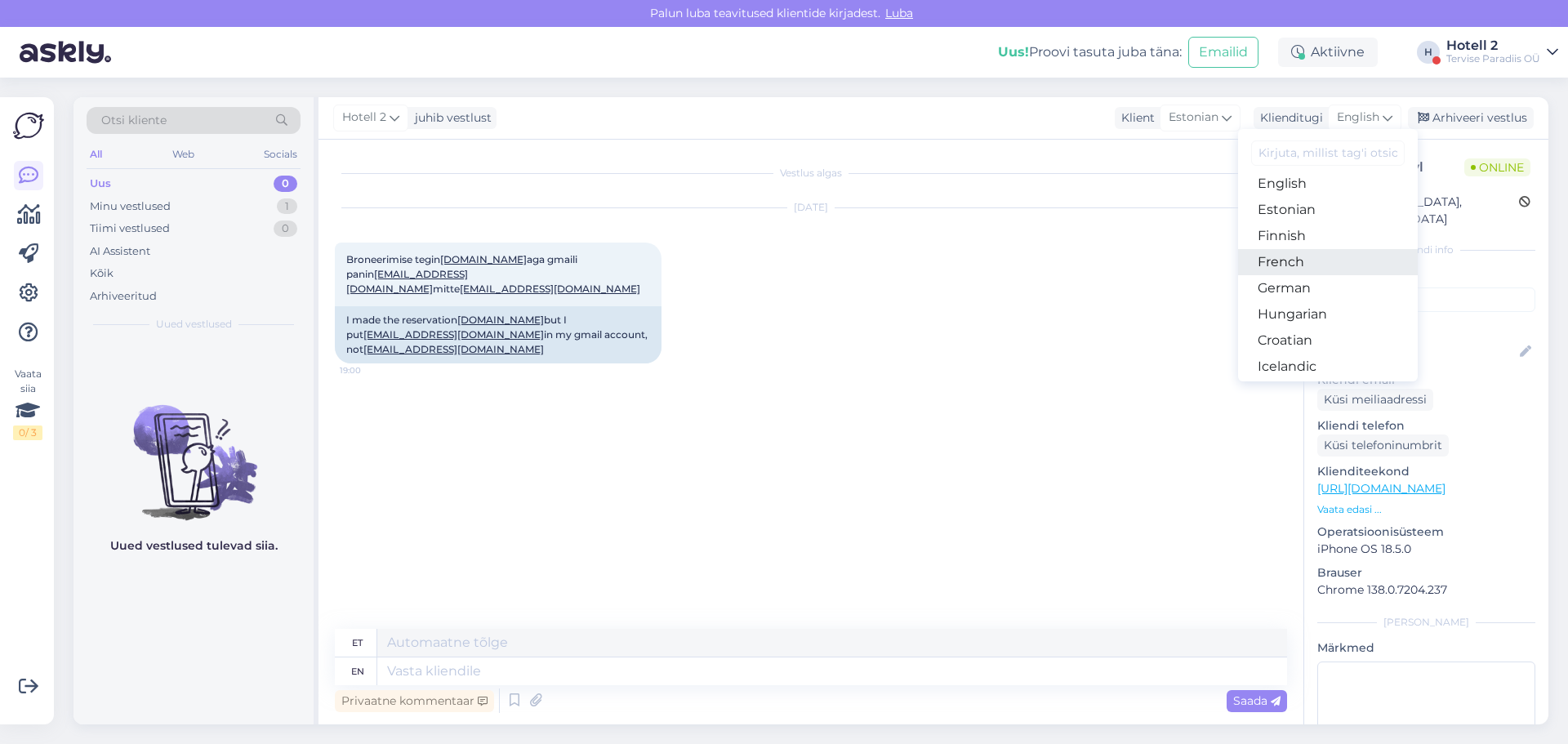
scroll to position [164, 0]
drag, startPoint x: 1299, startPoint y: 237, endPoint x: 1286, endPoint y: 252, distance: 19.8
click at [1299, 237] on link "Estonian" at bounding box center [1328, 235] width 179 height 26
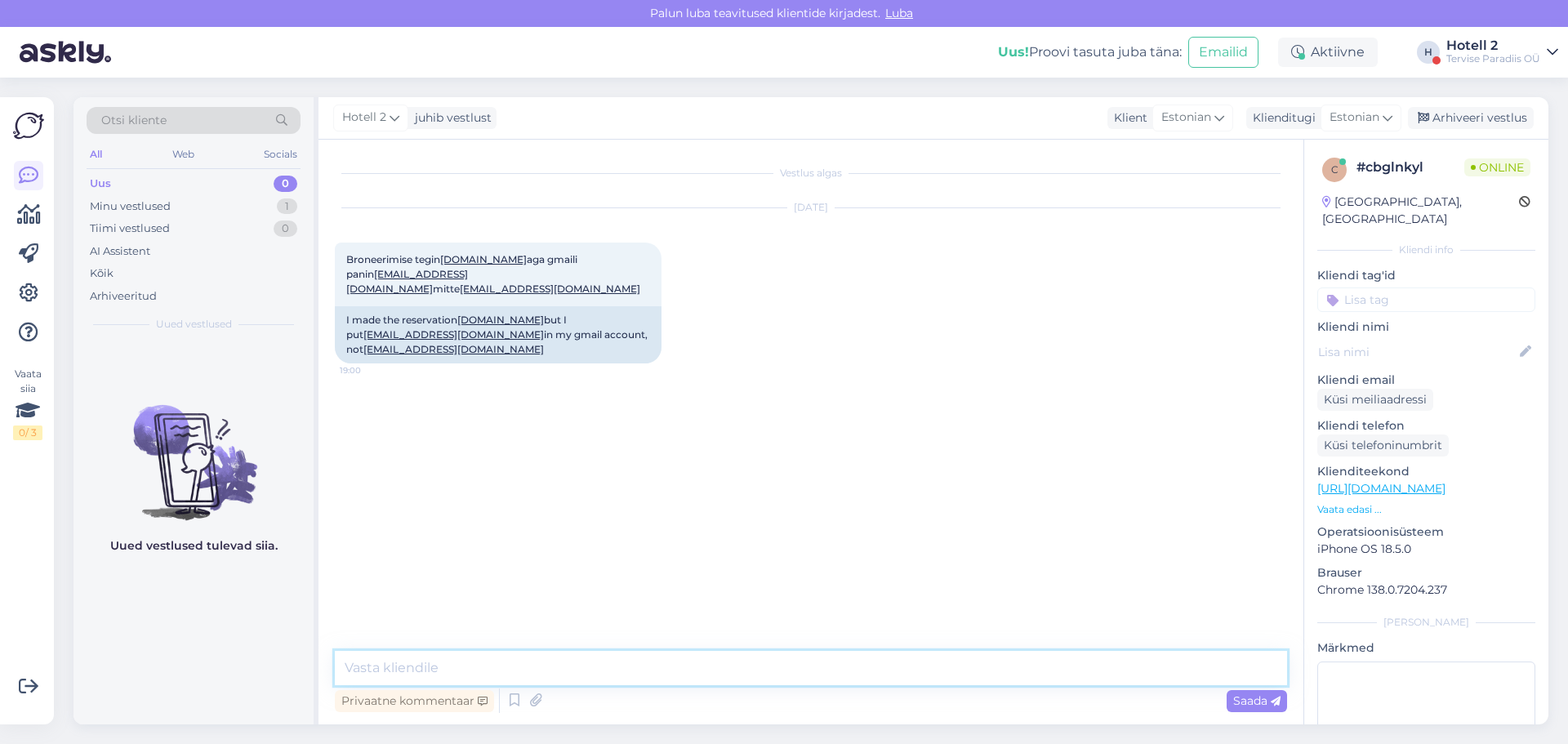
click at [667, 678] on textarea at bounding box center [811, 669] width 952 height 35
type textarea "T"
click at [582, 669] on textarea "Muudame meie programmis ära" at bounding box center [811, 669] width 952 height 35
type textarea "Muudame meie programmis ära, kuid Bookingu lehel peaksite ka saama muuta oma in…"
click at [1257, 696] on span "Saada" at bounding box center [1257, 701] width 47 height 14
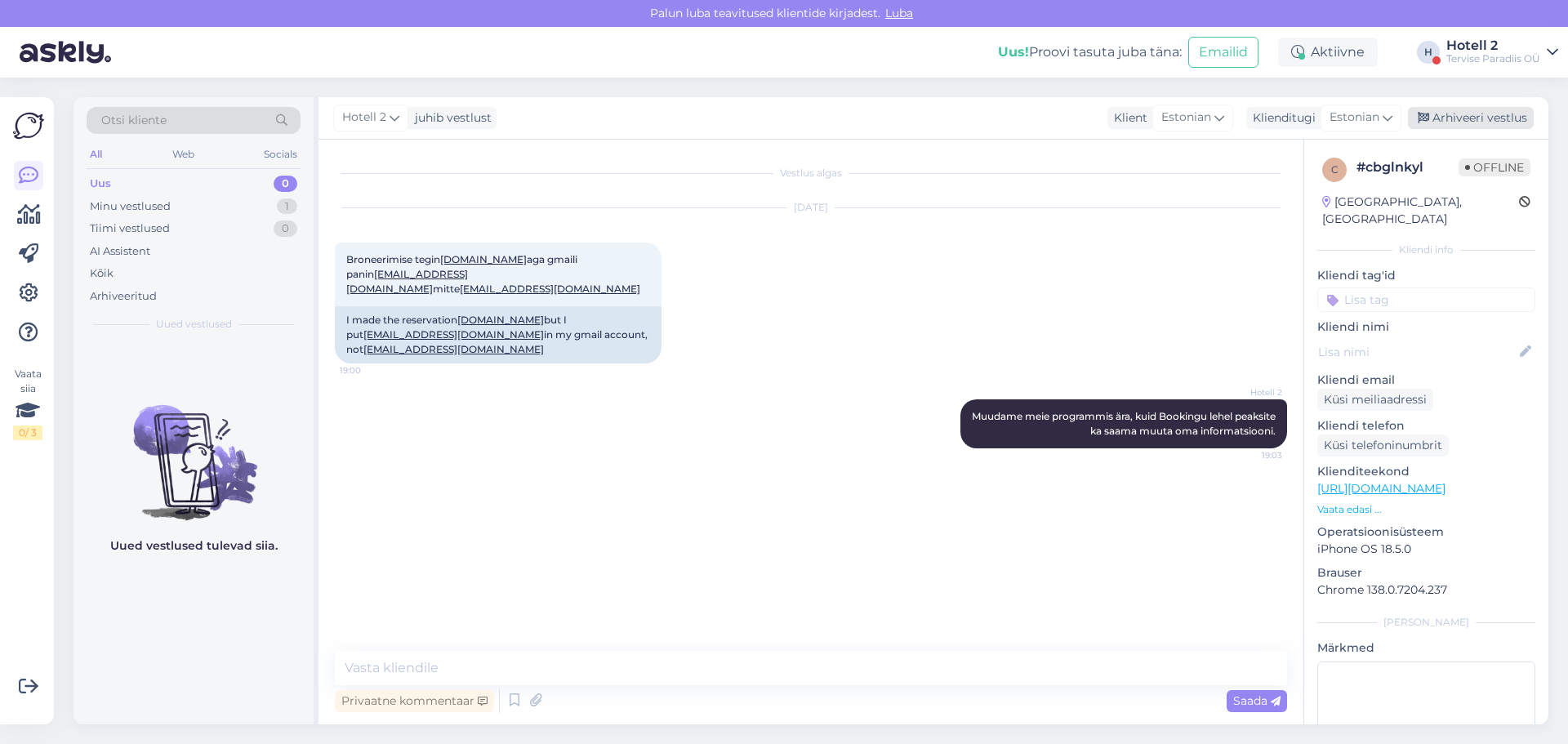
click at [1495, 120] on div "Arhiveeri vestlus" at bounding box center [1471, 118] width 126 height 22
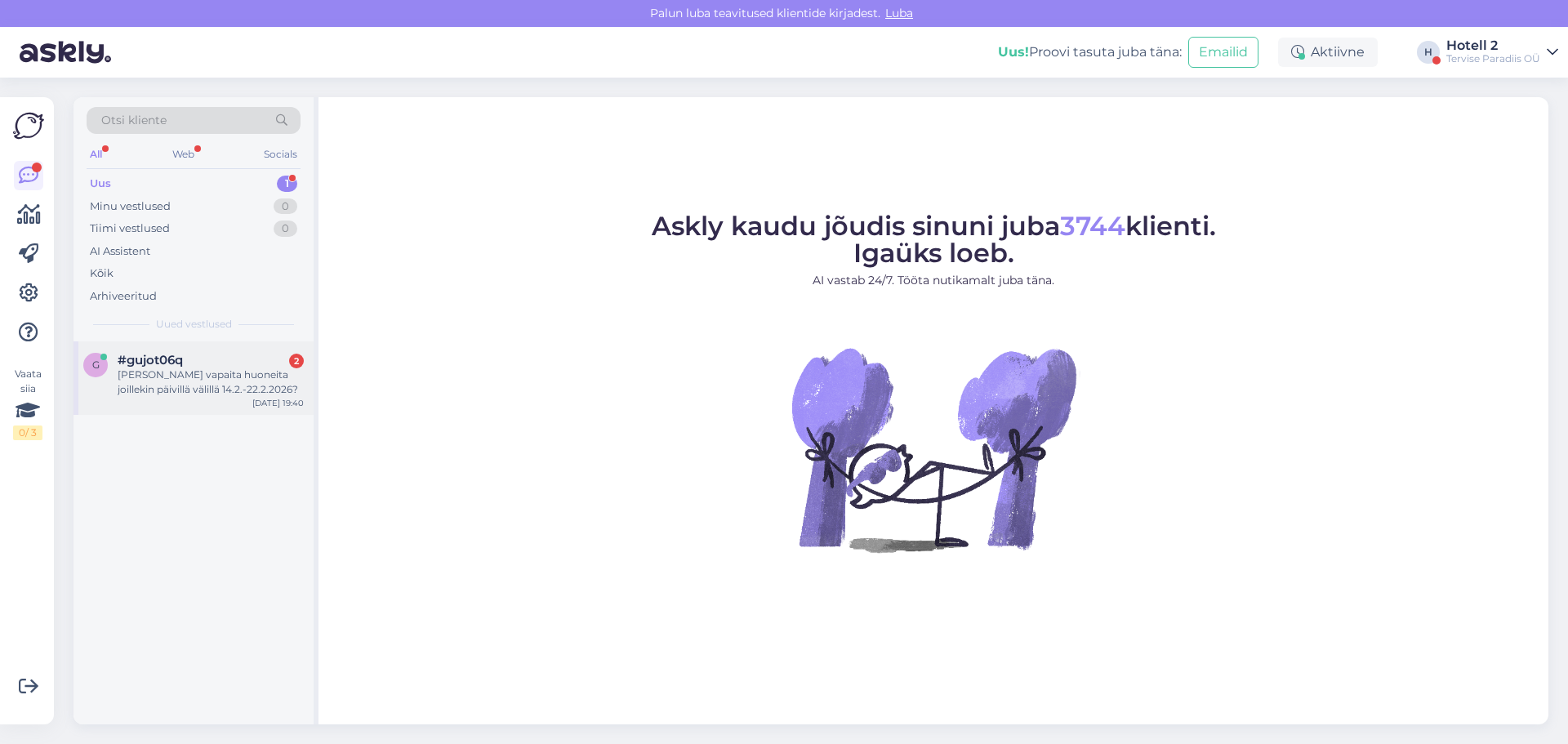
click at [186, 403] on div "g #gujot06q 2 Onko vapaita huoneita joillekin päivillä välillä 14.2.-22.2.2026?…" at bounding box center [193, 378] width 240 height 73
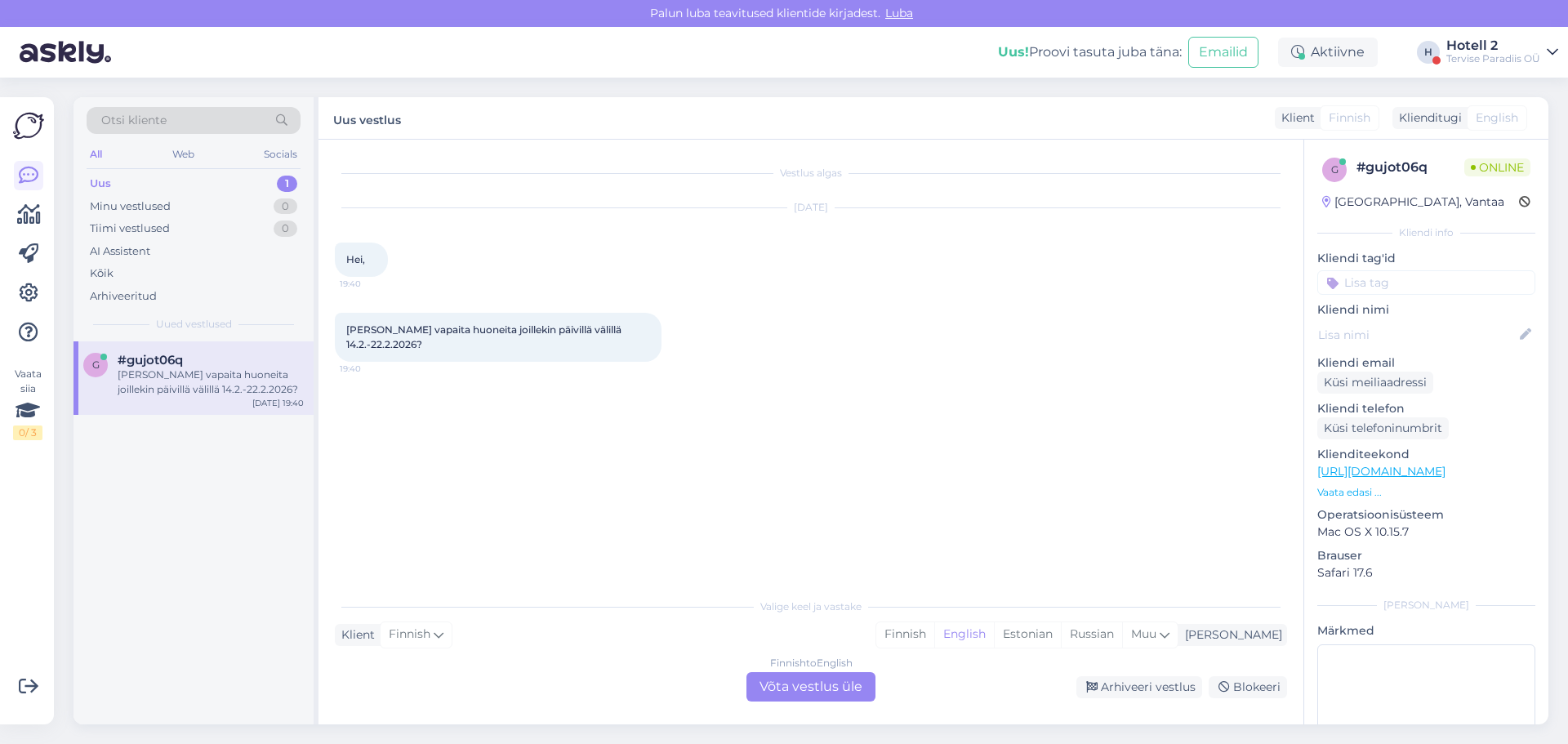
click at [846, 686] on div "Finnish to English Võta vestlus üle" at bounding box center [811, 687] width 129 height 30
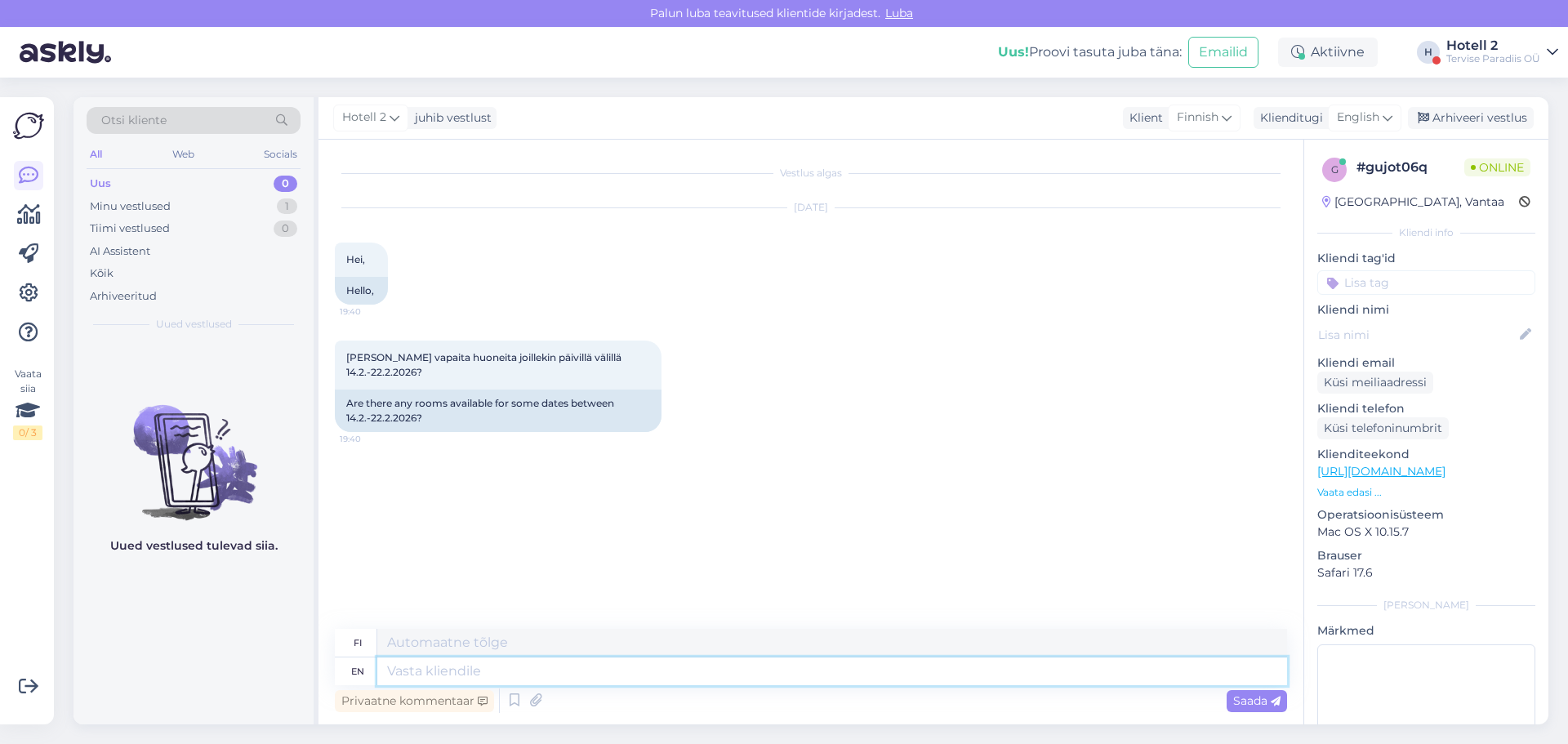
click at [843, 681] on textarea at bounding box center [833, 671] width 910 height 28
type textarea "Hello!"
type textarea "Hei!"
type textarea "Hello! We"
type textarea "Hei! Me"
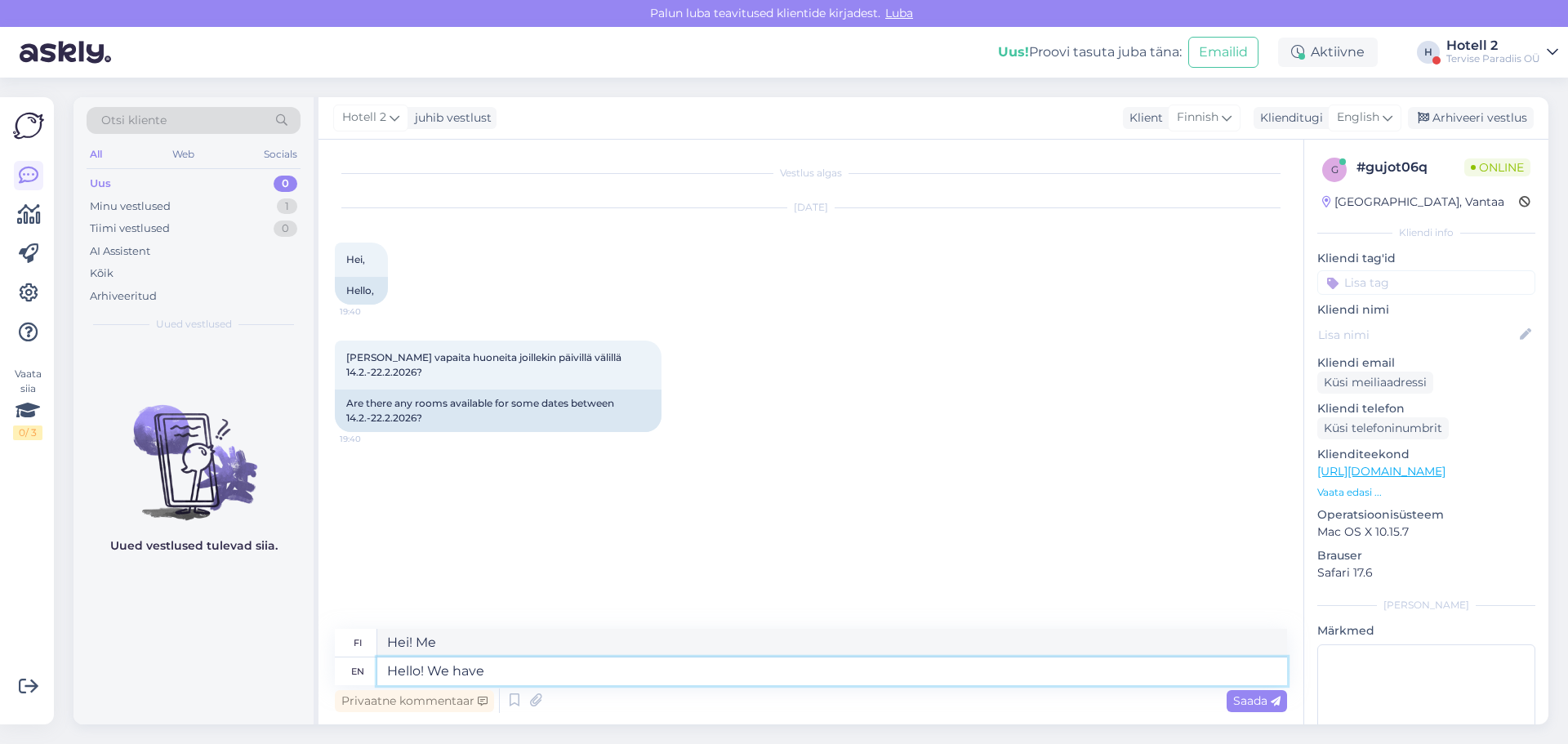
type textarea "Hello! We have"
type textarea "Hei! Meillä on"
type textarea "Hello! We have not s"
type textarea "Hei! Meillä ei ole"
type textarea "Hello! We have not started"
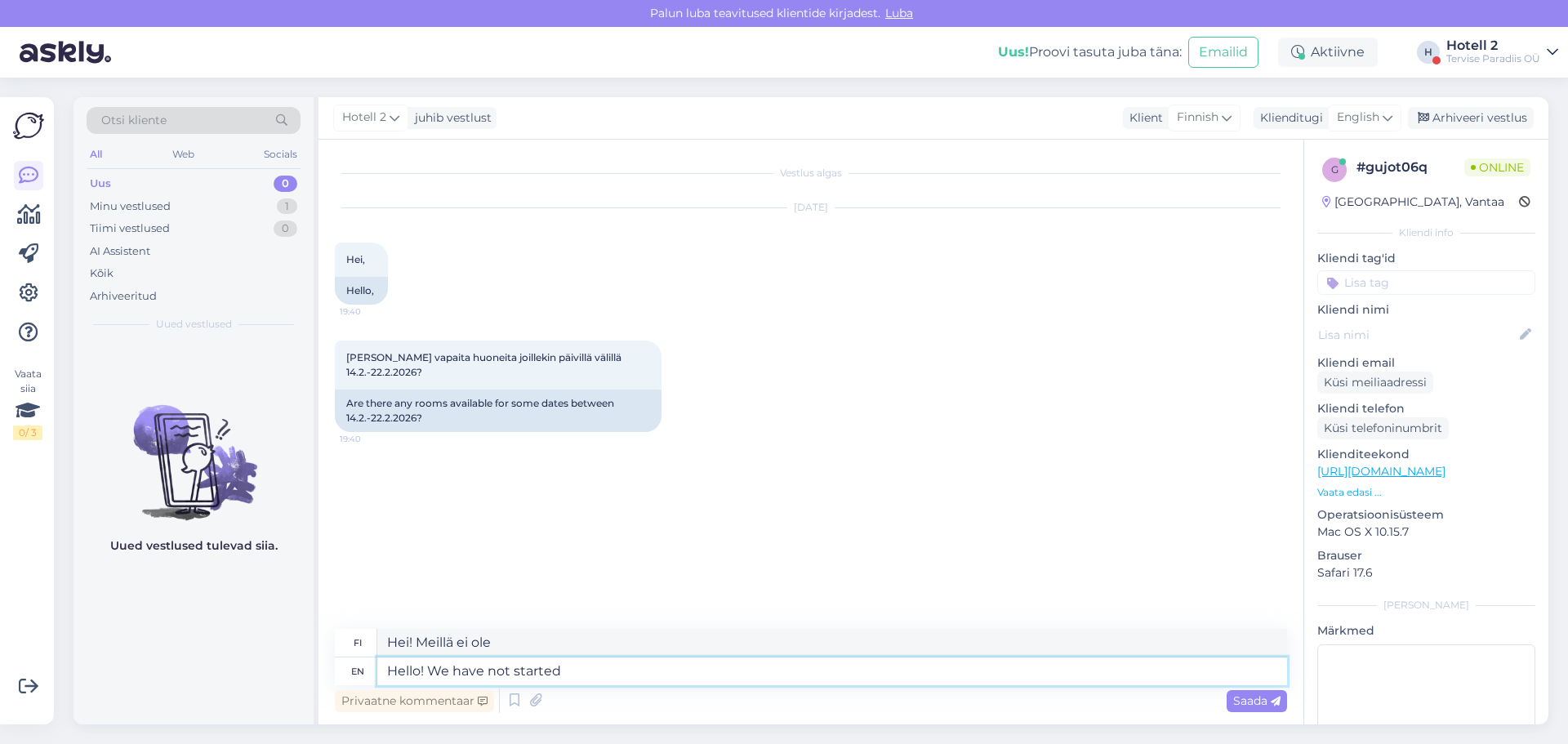
type textarea "Hei! Emme ole aloittaneet"
type textarea "Hello! We have not started to bo"
type textarea "Hei! Emme ole vielä aloittaneet"
type textarea "Hello! We have not started to book"
type textarea "Hei! Emme ole aloittaneet varaamista"
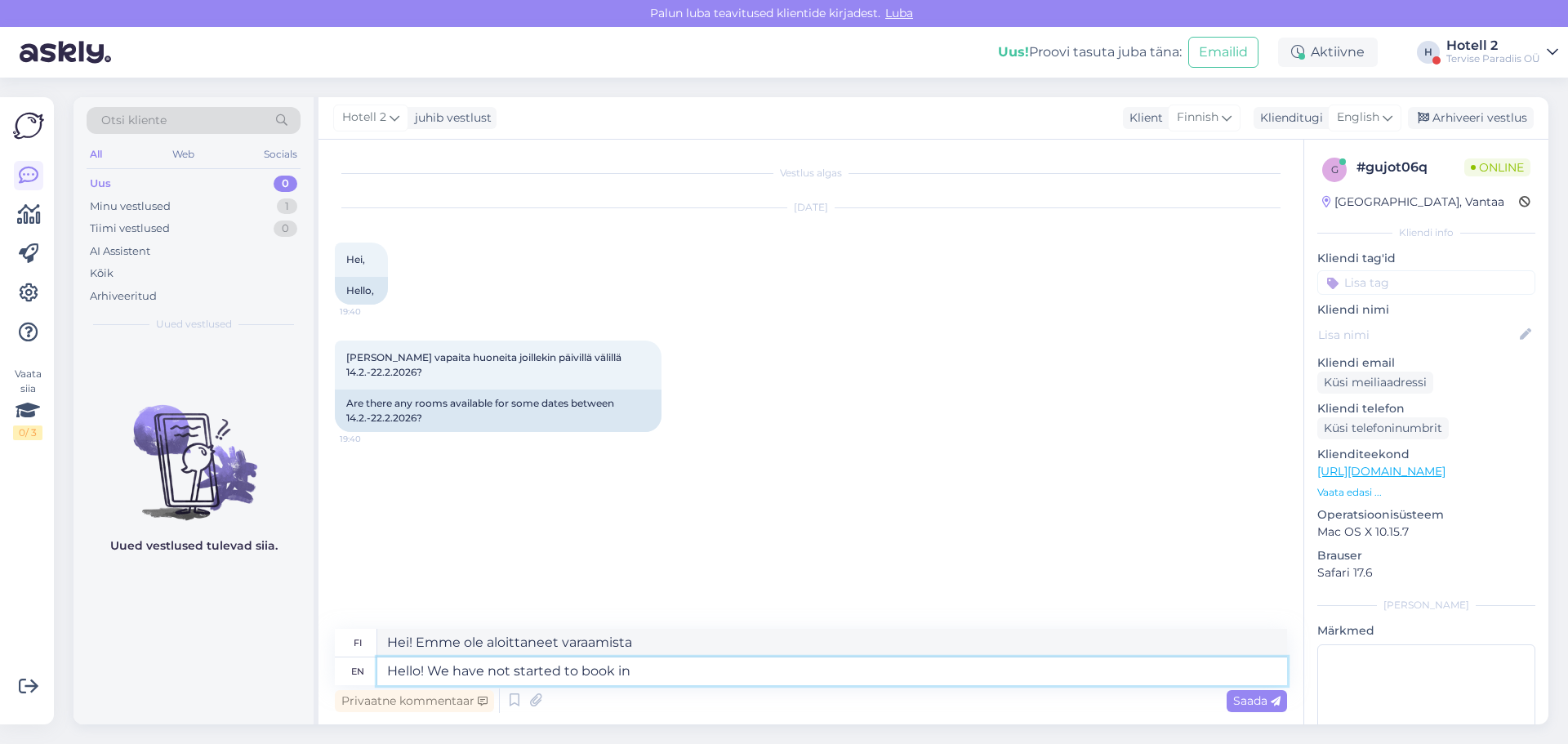
type textarea "Hello! We have not started to book in 2"
type textarea "Hei! Emme ole aloittaneet varausten tekemistä"
type textarea "Hello! We have not started to book in 2026"
type textarea "Hei! Emme ole aloittaneet varausten tekemistä vuonna 2026."
click at [635, 673] on textarea "Hello! We have not started to book in 2026" at bounding box center [833, 671] width 910 height 28
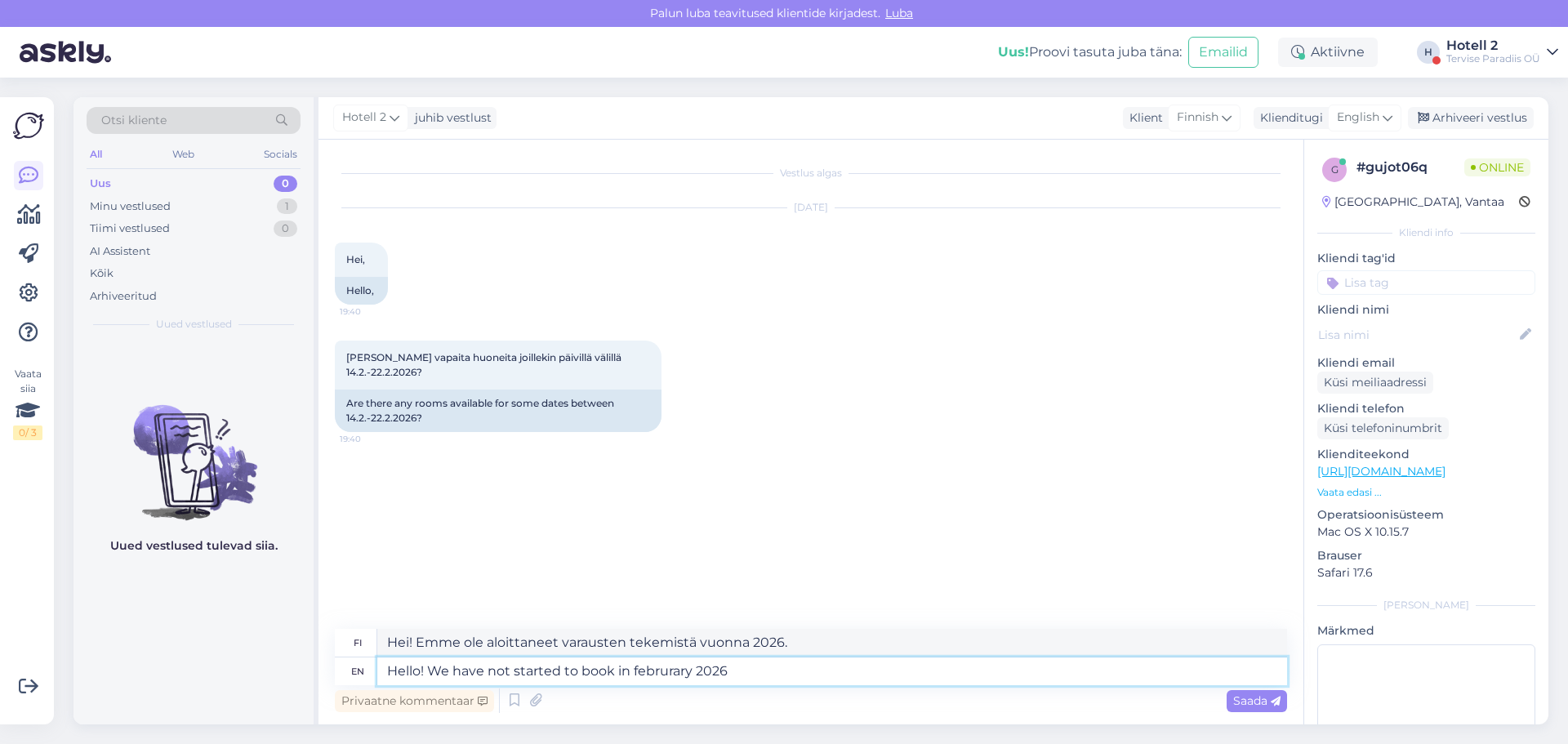
type textarea "Hello! We have not started to book in februrary2026"
type textarea "Hei! Emme ole aloittaneet varausten tekemistä helmikuussa 2026."
type textarea "Hello! We have not started to book in 2026"
type textarea "Hei! Emme ole aloittaneet varausten tekemistä vuonna 2026."
click at [701, 676] on textarea "Hello! We have not started to book in 2026" at bounding box center [833, 671] width 910 height 28
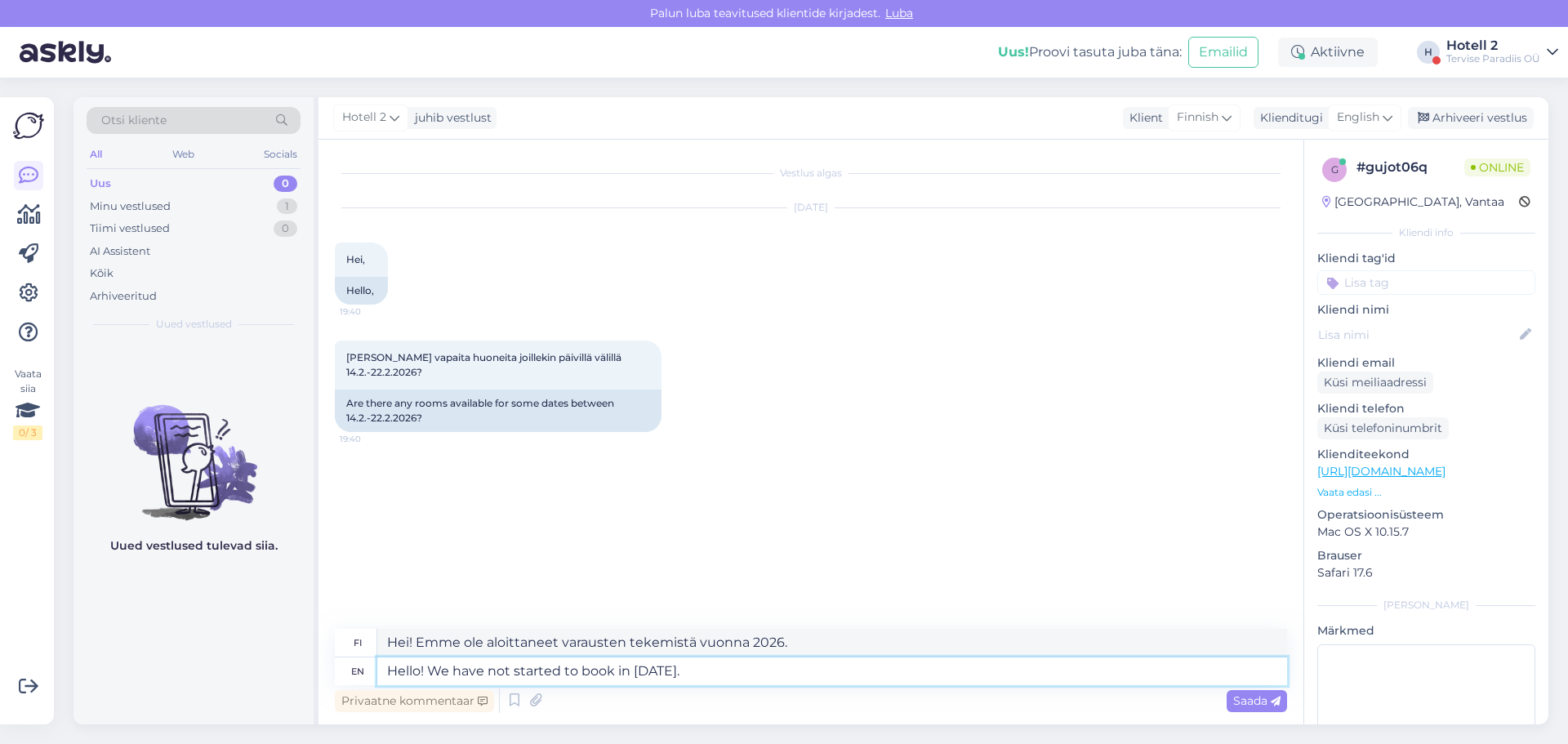
type textarea "Hello! We have not started to book in 2026."
type textarea "Hei! Emme ole aloittaneet varausten tekemistä vuodelle 2026."
type textarea "Hello! We have not started to book in 2026. You ca"
type textarea "Hei! Emme ole aloittaneet varausten tekemistä vuonna 2026. Sinä"
type textarea "Hello! We have not started to book in 2026. You can"
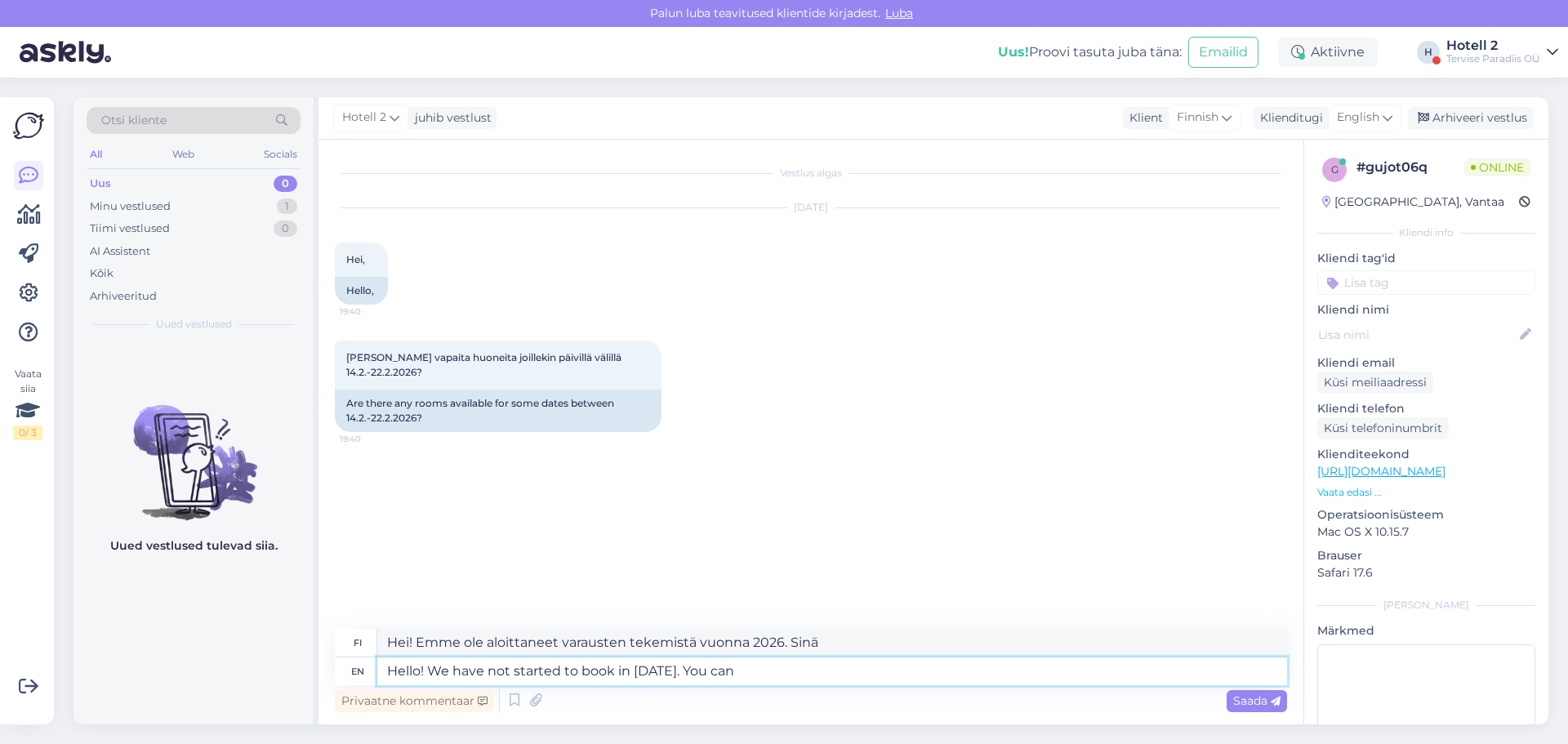
type textarea "Hei! Emme ole aloittaneet varausten tekemistä vuonna 2026. Voit"
type textarea "Hello! We have not started to book in 2026. You can always"
type textarea "Hei! Emme ole aloittaneet varausten tekemistä vuonna 2026. Voit aina tehdä niin."
type textarea "Hello! We have not started to book in 2026. You can always send"
type textarea "Hei! Emme ole aloittaneet varausten tekemistä vuonna 2026. Voit aina lähettää"
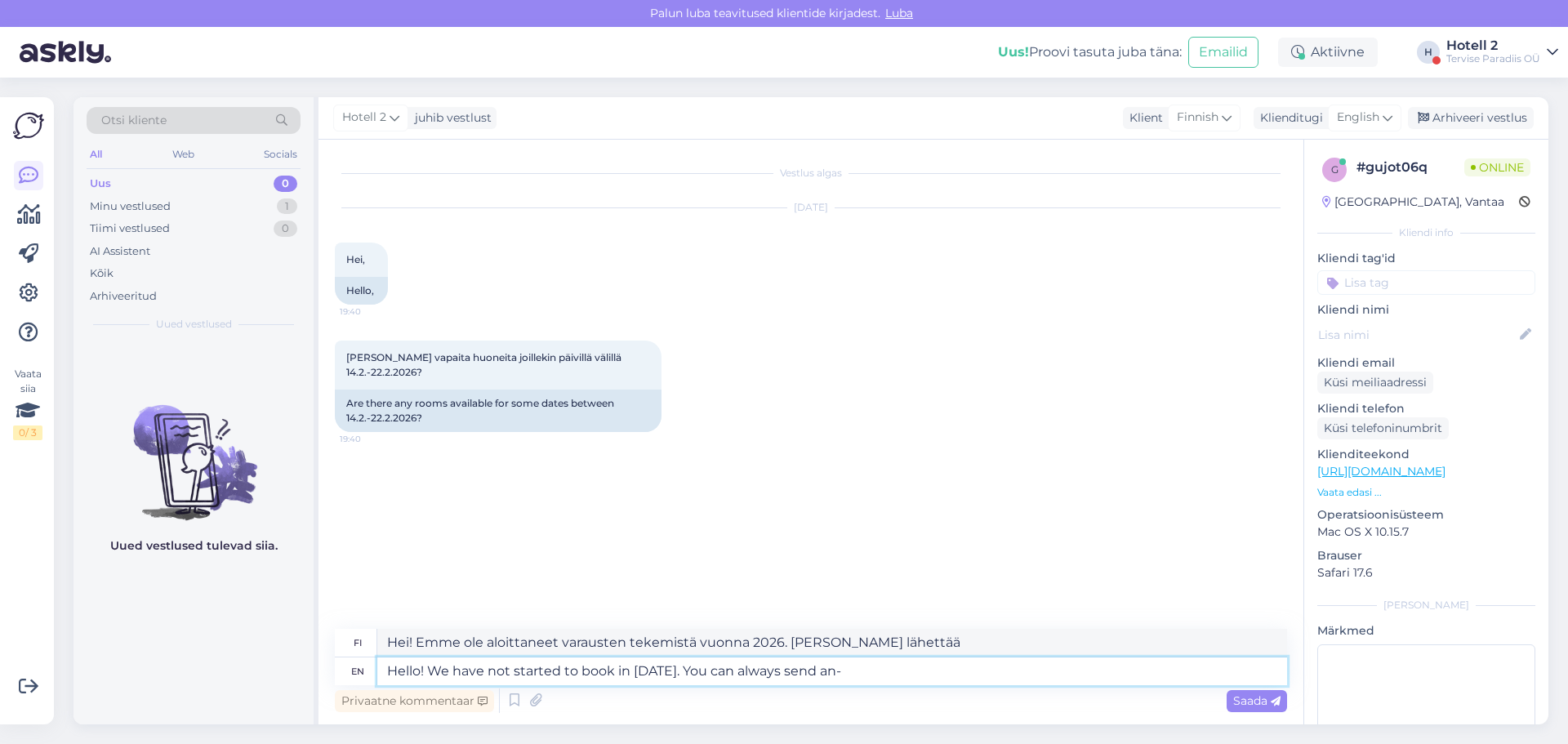
type textarea "Hello! We have not started to book in 2026. You can always send an-"
type textarea "Hei! Emme ole aloittaneet varausten tekemistä vuonna 2026. Voit aina lähettää-"
type textarea "Hello! We have not started to book in 2026. You can always send an"
type textarea "Hei! Emme ole aloittaneet varausten tekemistä vuonna 2026. Voit aina lähettää"
type textarea "Hello! We have not started to book in 2026. You can always send an e-mail t"
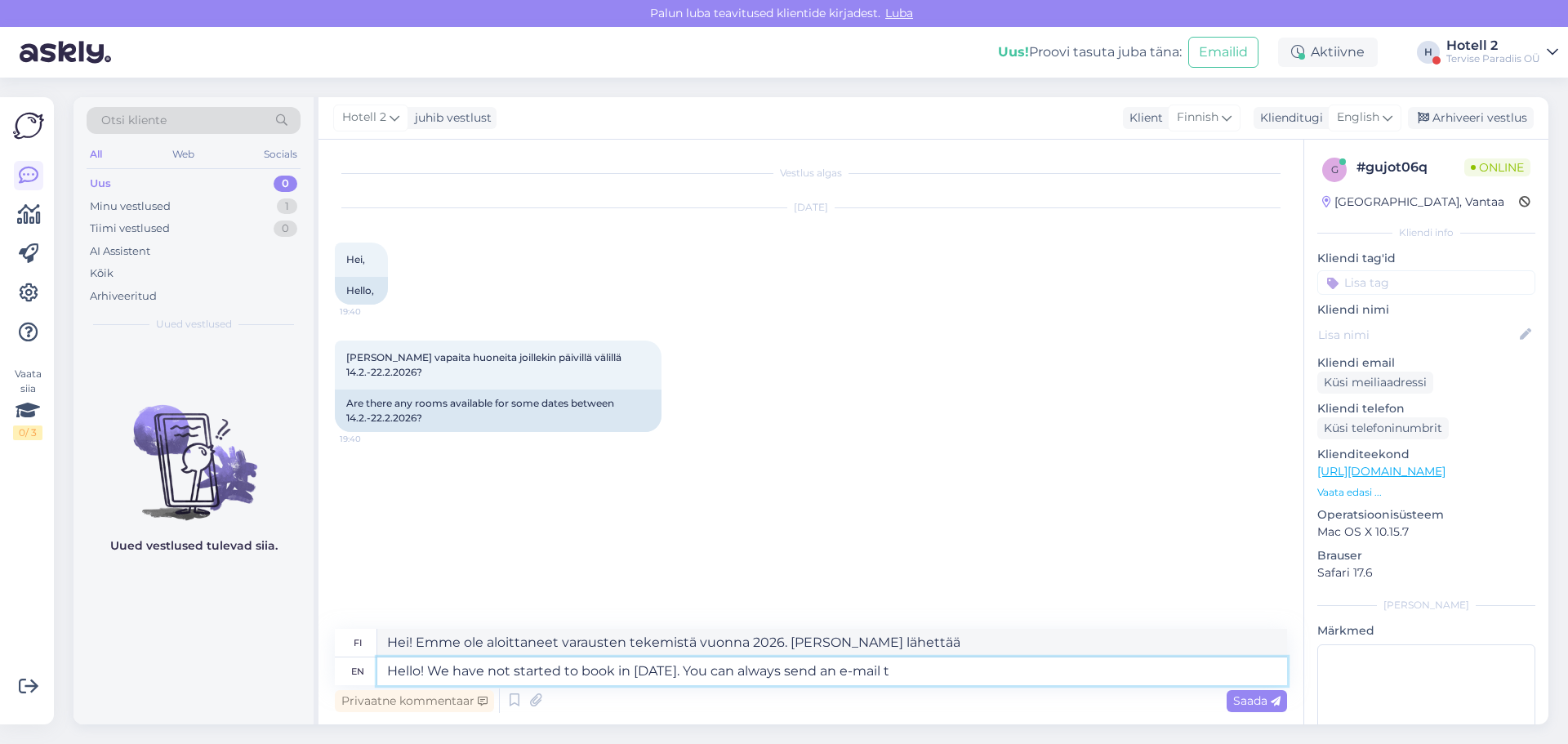
type textarea "Hei! Emme ole aloittaneet varausten tekemistä vuonna 2026. Voit aina lähettää s…"
type textarea "Hello! We have not started to book in [DATE]. You can always send an e-mail to"
type textarea "Hei! Emme ole aloittaneet varausten tekemistä vuonna 2026. Voit aina lähettää s…"
type textarea "Hello! We have not started to book in 2026. You can always send an e-mail to sa…"
type textarea "Hei! Emme ole aloittaneet varausten tekemistä vuodelle 2026. Voit aina lähettää…"
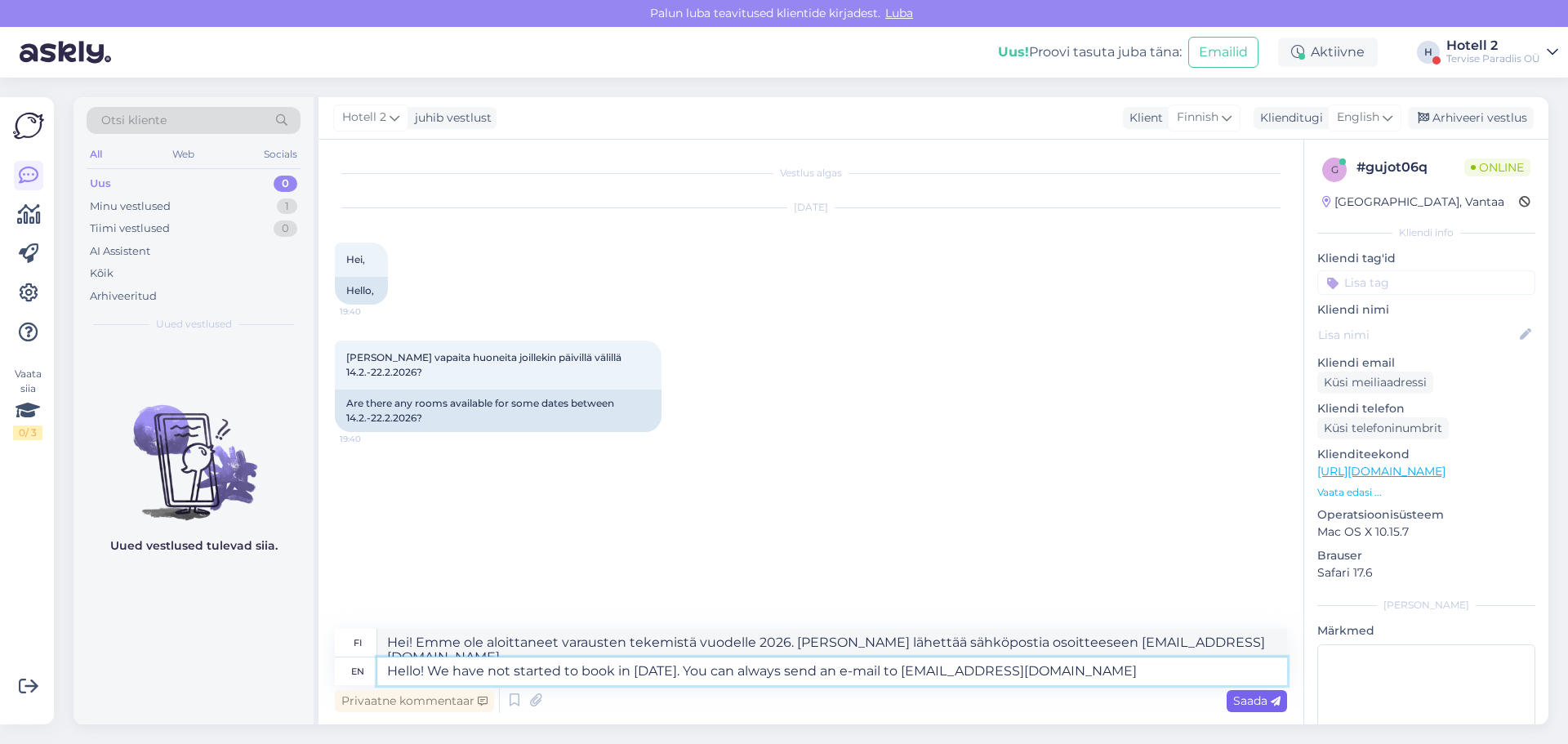
type textarea "Hello! We have not started to book in 2026. You can always send an e-mail to sa…"
click at [1249, 700] on span "Saada" at bounding box center [1257, 701] width 47 height 14
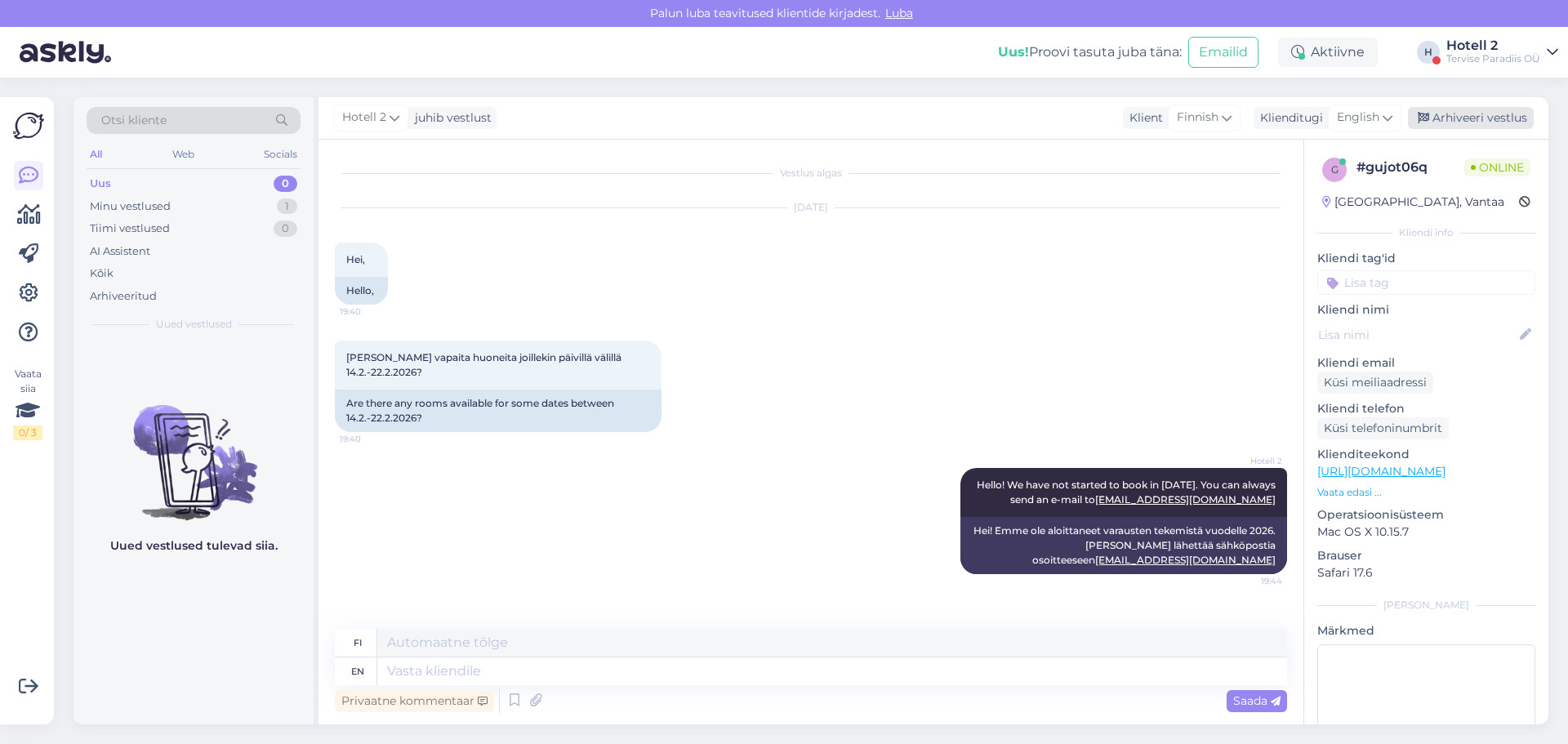
click at [1477, 116] on div "Arhiveeri vestlus" at bounding box center [1471, 118] width 126 height 22
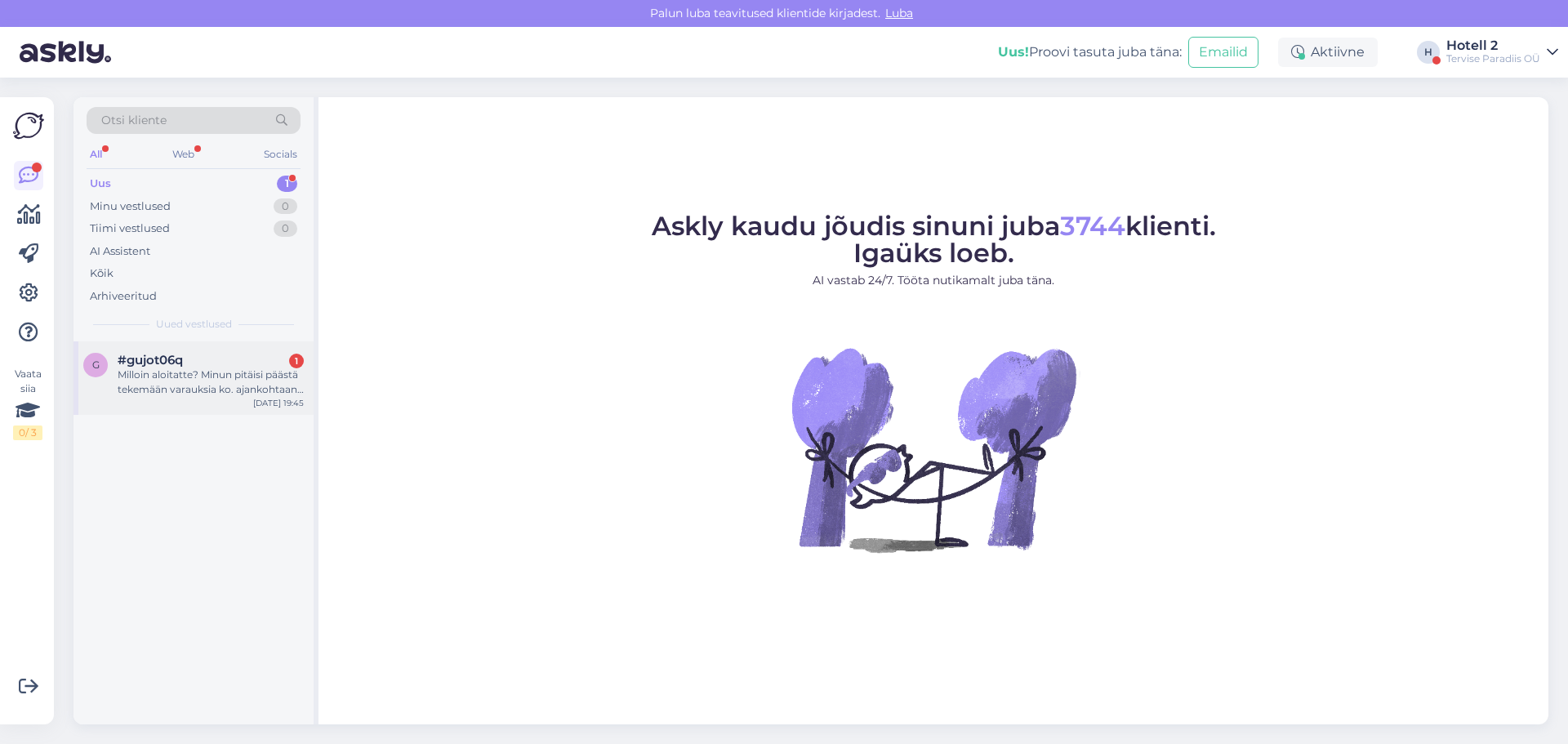
click at [301, 394] on div "Milloin aloitatte? Minun pitäisi päästä tekemään varauksia ko. ajankohtaan tai …" at bounding box center [210, 382] width 186 height 30
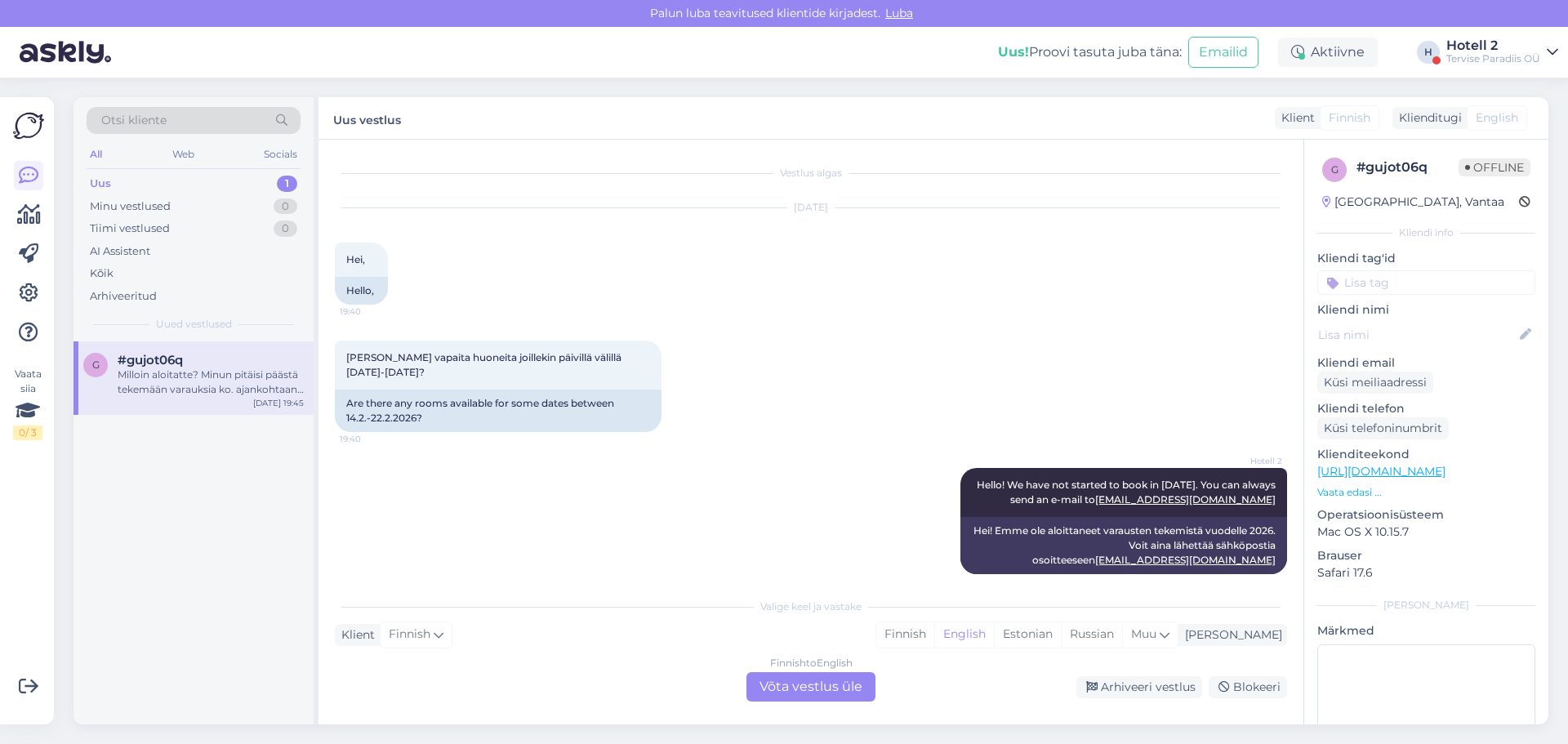
scroll to position [88, 0]
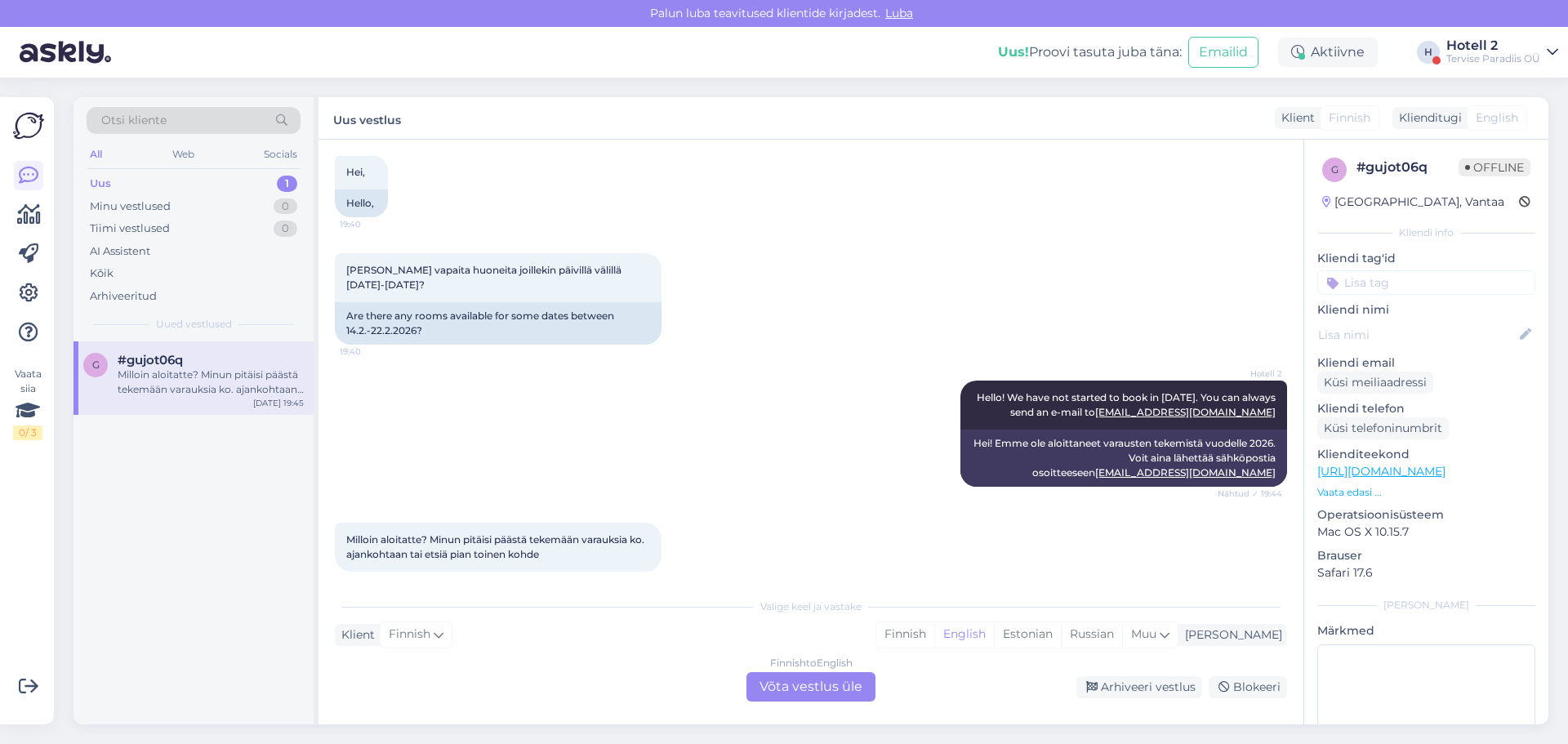
click at [842, 689] on div "Finnish to English Võta vestlus üle" at bounding box center [811, 687] width 129 height 30
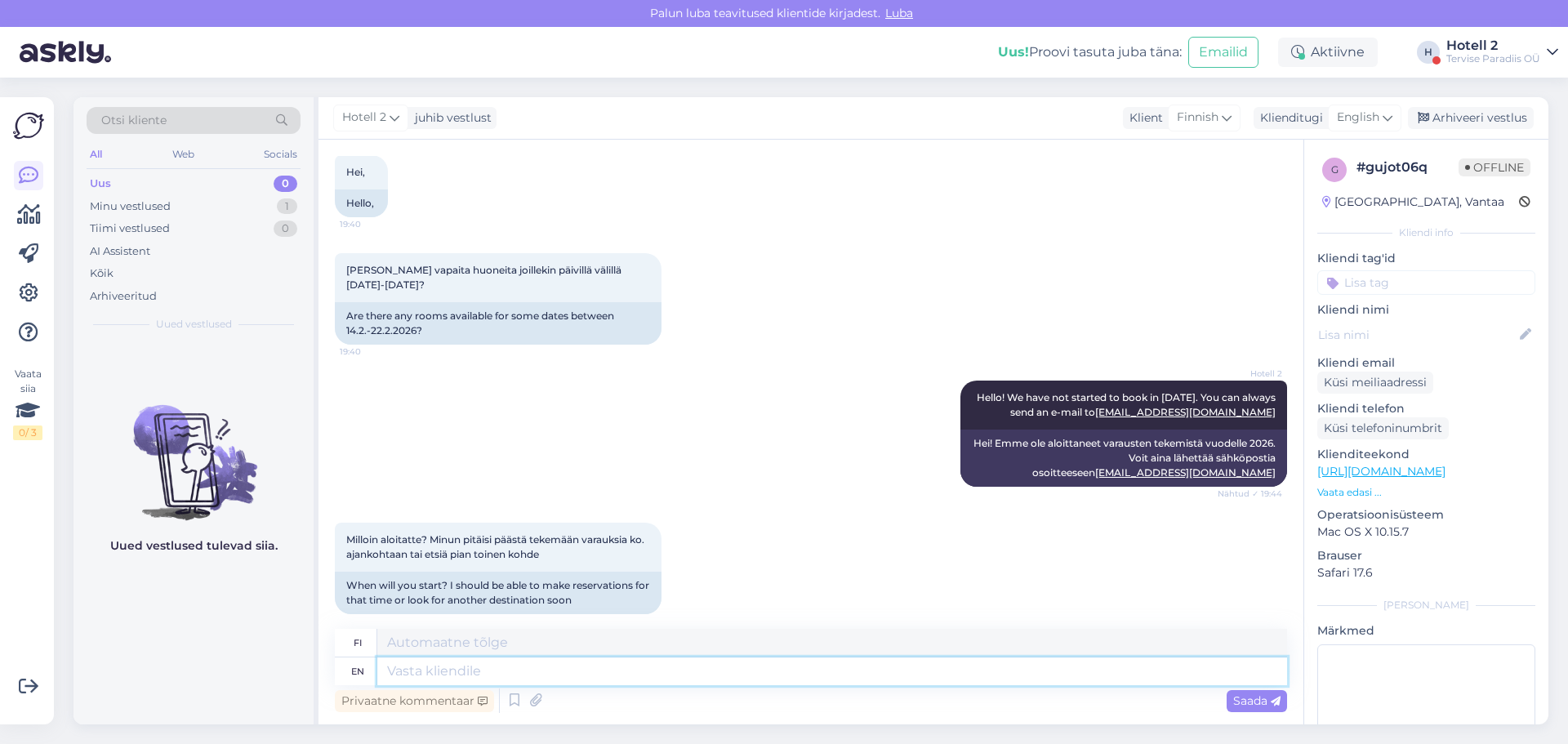
click at [813, 679] on textarea at bounding box center [833, 671] width 910 height 28
type textarea "Please"
type textarea "Ole hyvä"
type textarea "Please contact"
type textarea "Ota yhteyttä"
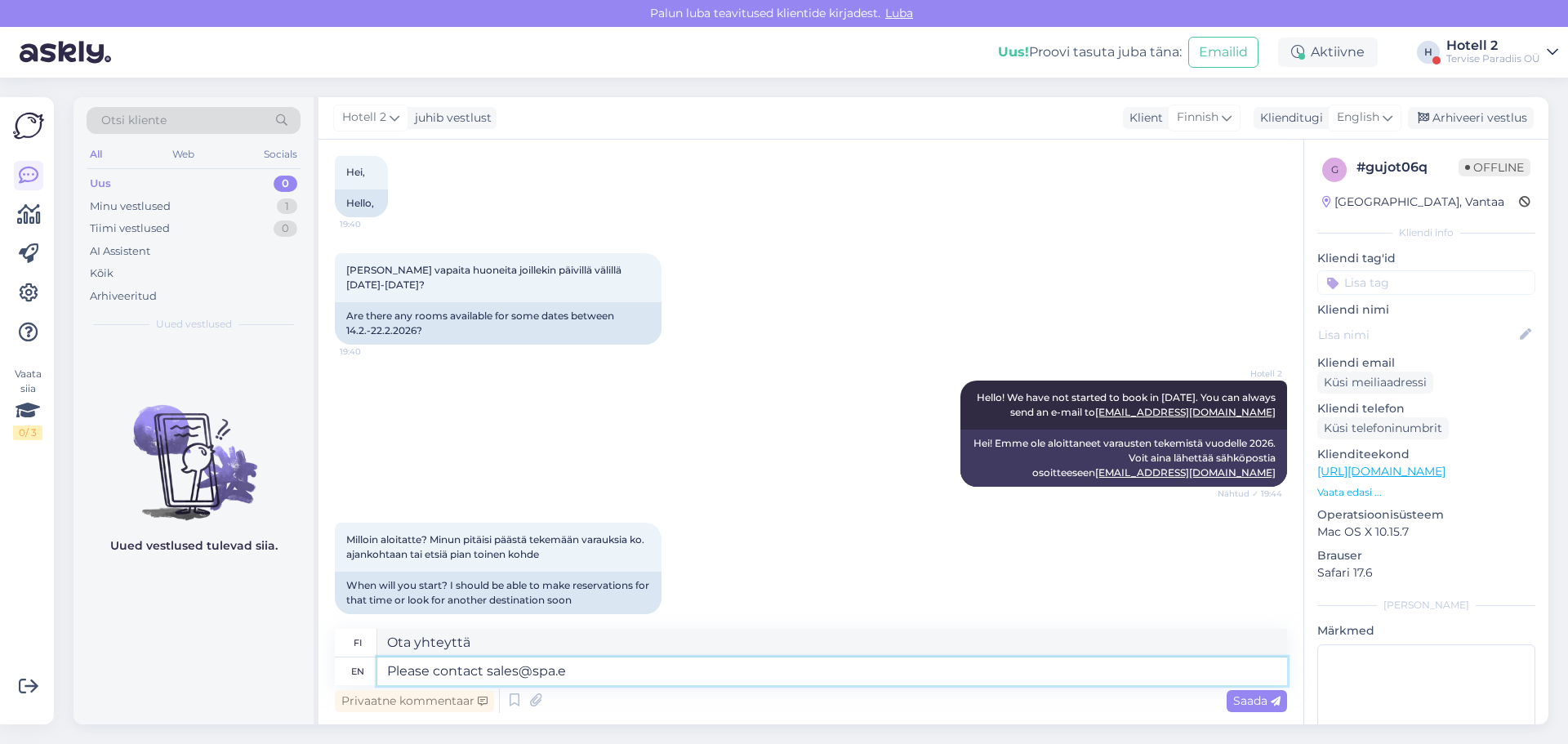
type textarea "Please contact [EMAIL_ADDRESS][DOMAIN_NAME]"
type textarea "Ota yhteyttä osoitteeseen [EMAIL_ADDRESS][DOMAIN_NAME]"
type textarea "Please contact [EMAIL_ADDRESS][DOMAIN_NAME]"
click at [1254, 705] on span "Saada" at bounding box center [1257, 701] width 47 height 14
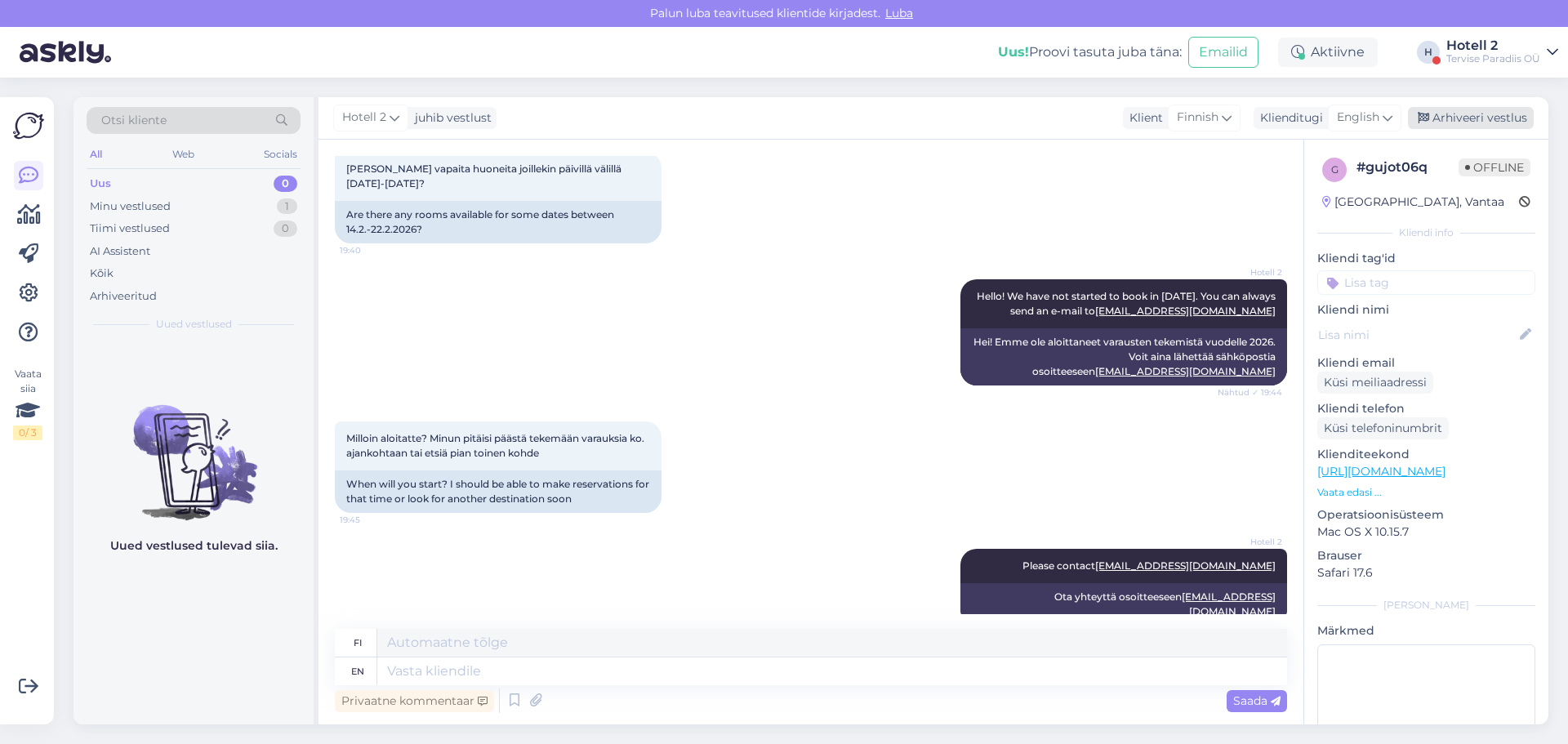
click at [1441, 119] on div "Arhiveeri vestlus" at bounding box center [1471, 118] width 126 height 22
